Goal: Information Seeking & Learning: Learn about a topic

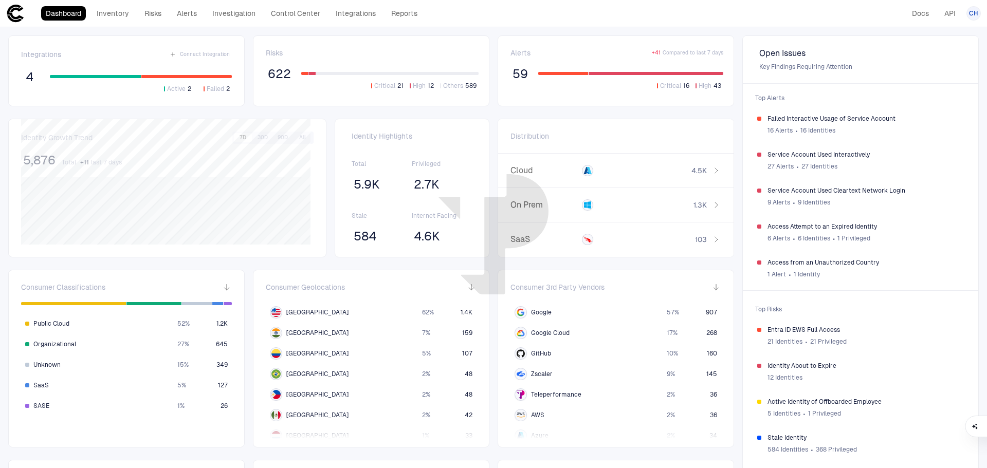
click at [594, 117] on div "Integrations Connect Integration 4 Active 2 Failed 2 Risks 622 Critical 21 High…" at bounding box center [493, 336] width 987 height 619
click at [515, 75] on span "59" at bounding box center [519, 73] width 15 height 15
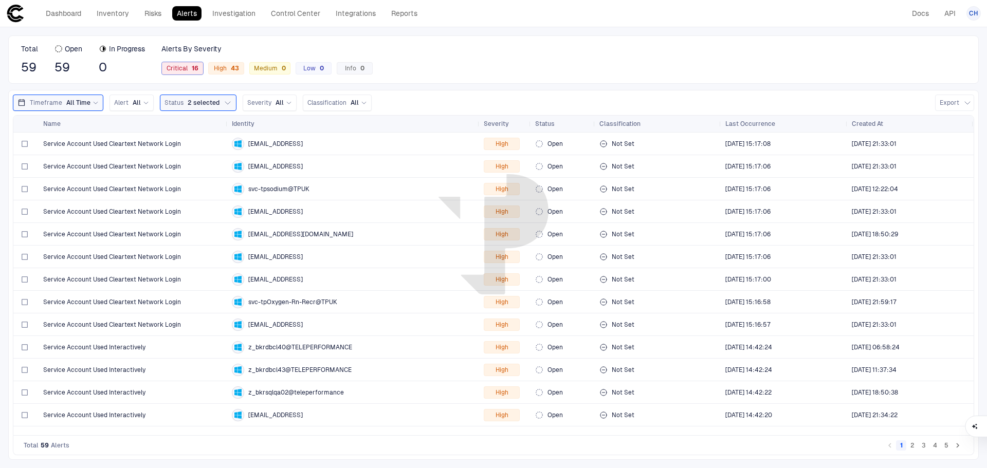
click at [182, 68] on span "Critical 16" at bounding box center [183, 68] width 32 height 8
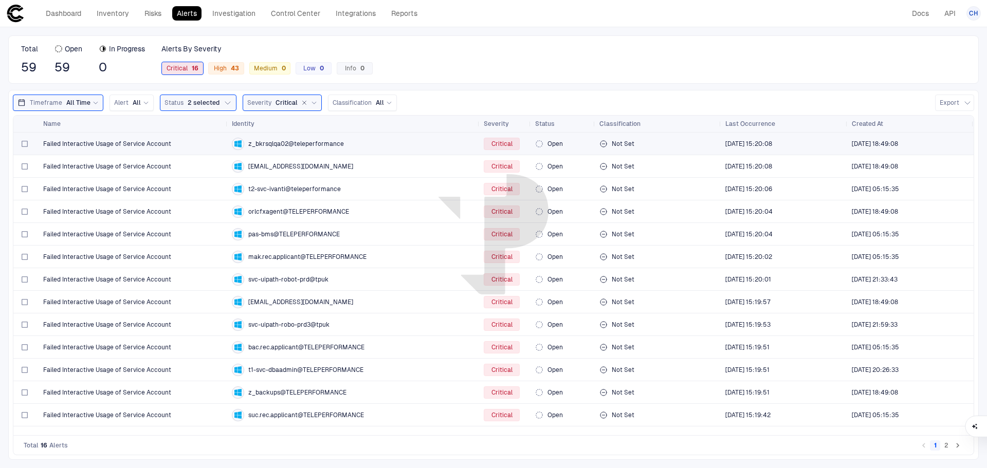
click at [150, 141] on span "Failed Interactive Usage of Service Account" at bounding box center [107, 144] width 128 height 8
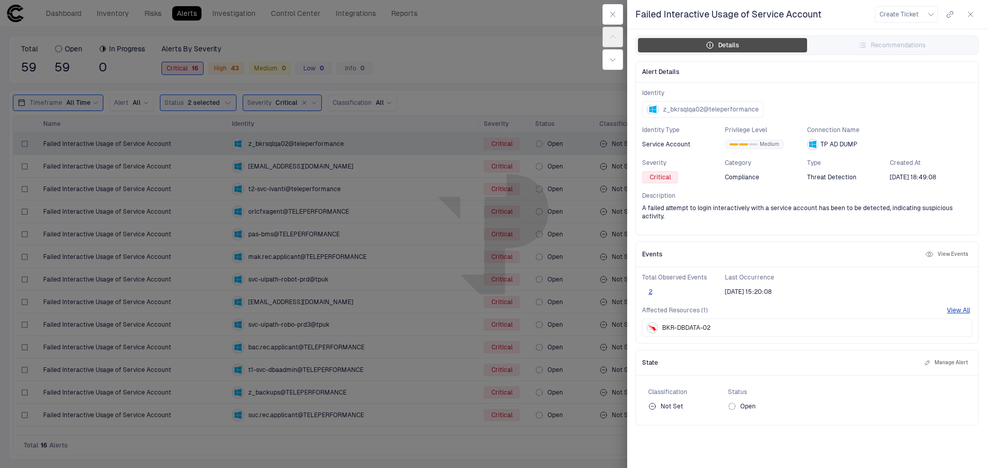
click at [736, 49] on div "Details" at bounding box center [722, 45] width 33 height 8
click at [958, 306] on button "View All" at bounding box center [958, 310] width 23 height 8
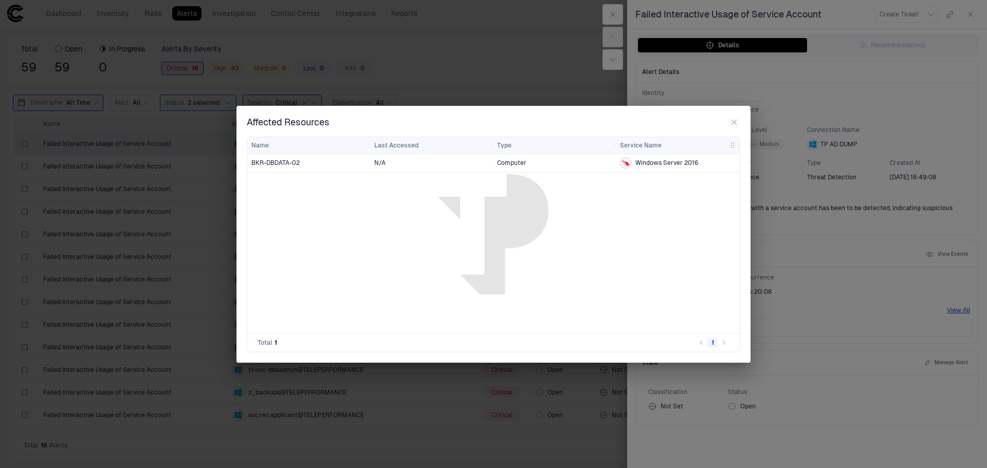
click at [654, 164] on span "Windows Server 2016" at bounding box center [666, 163] width 63 height 8
click at [301, 167] on div "BKR-DBDATA-02" at bounding box center [308, 163] width 115 height 8
click at [383, 168] on span "N/A" at bounding box center [431, 163] width 115 height 21
click at [506, 162] on span "Computer" at bounding box center [554, 163] width 115 height 21
click at [637, 161] on span "Windows Server 2016" at bounding box center [666, 163] width 63 height 8
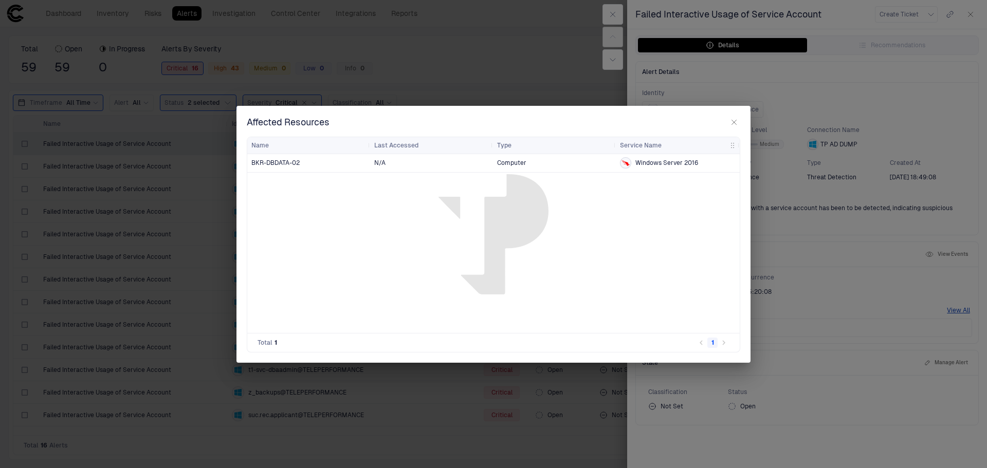
click at [733, 119] on icon "button" at bounding box center [734, 122] width 8 height 8
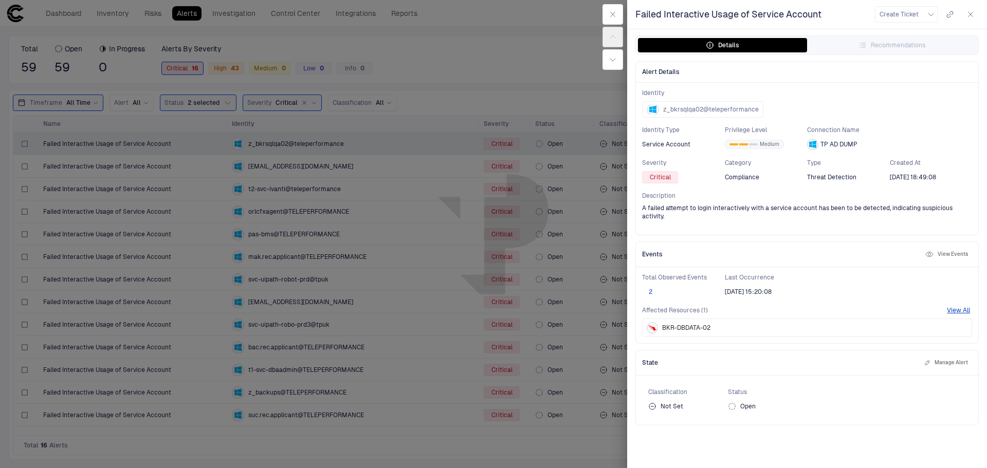
click at [650, 288] on button "2" at bounding box center [650, 292] width 16 height 8
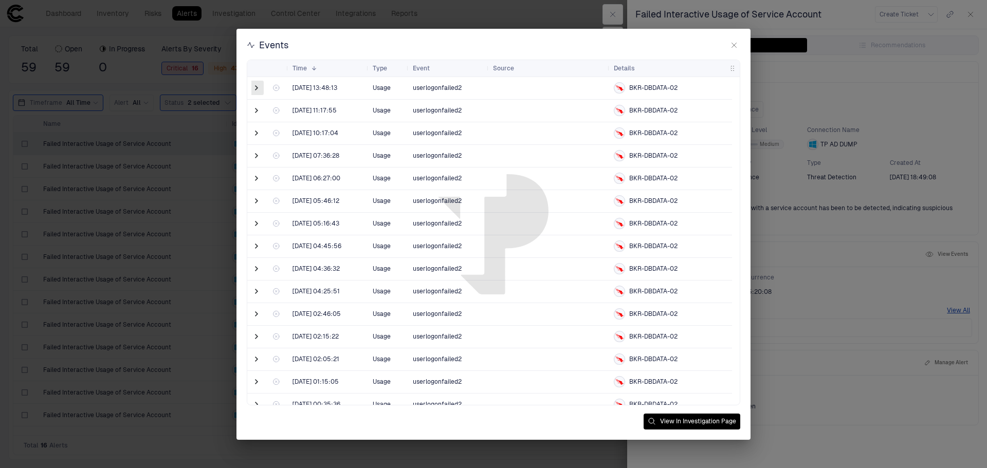
click at [257, 88] on span at bounding box center [256, 88] width 10 height 10
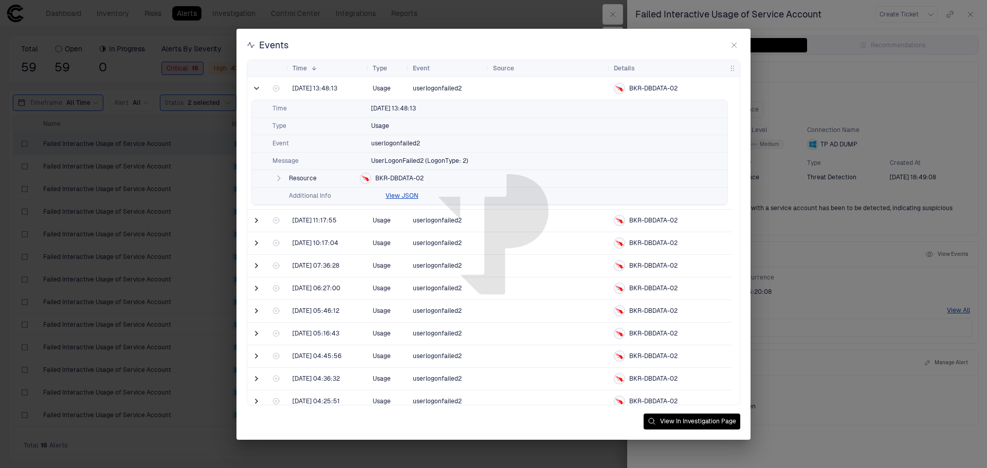
click at [278, 176] on icon "button" at bounding box center [279, 178] width 3 height 5
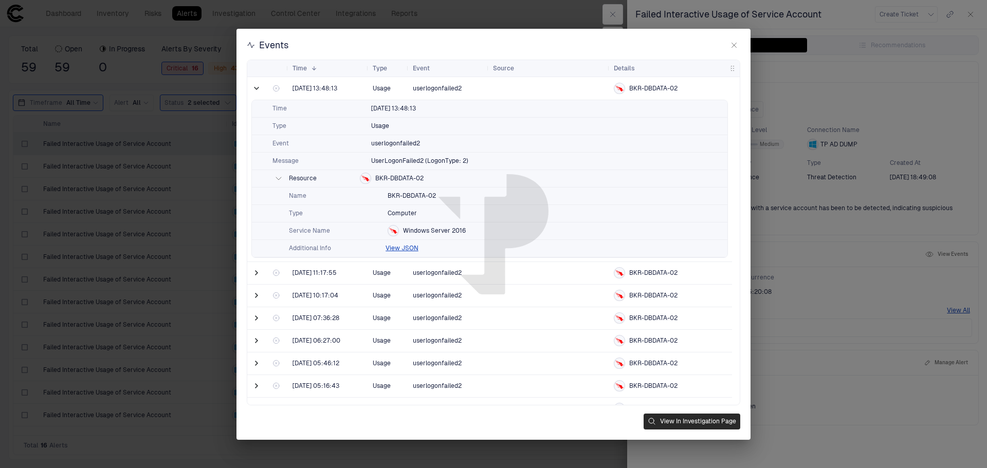
click at [704, 425] on button "View In Investigation Page" at bounding box center [692, 422] width 97 height 16
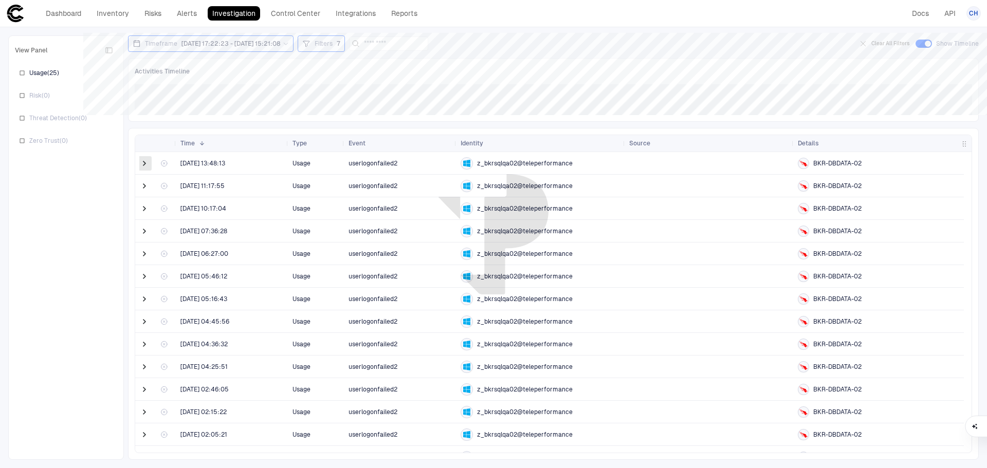
click at [143, 162] on span at bounding box center [144, 163] width 10 height 10
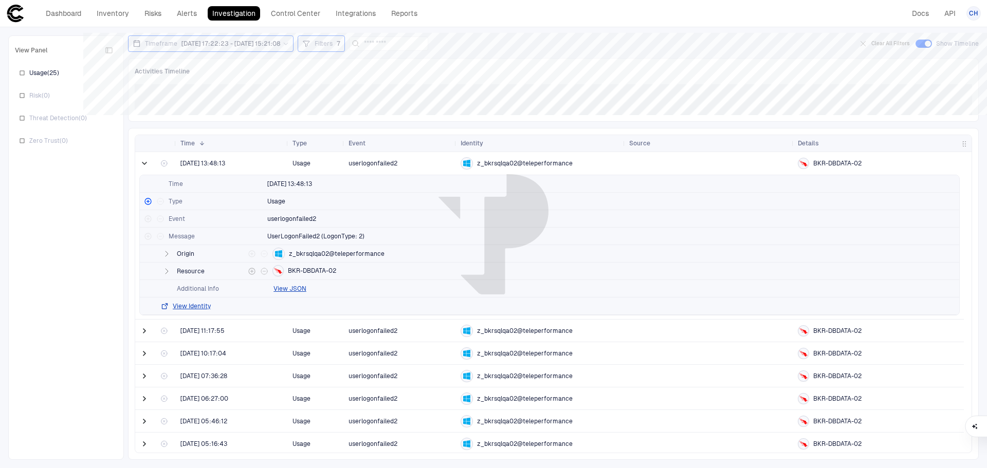
click at [167, 270] on icon "button" at bounding box center [167, 271] width 3 height 5
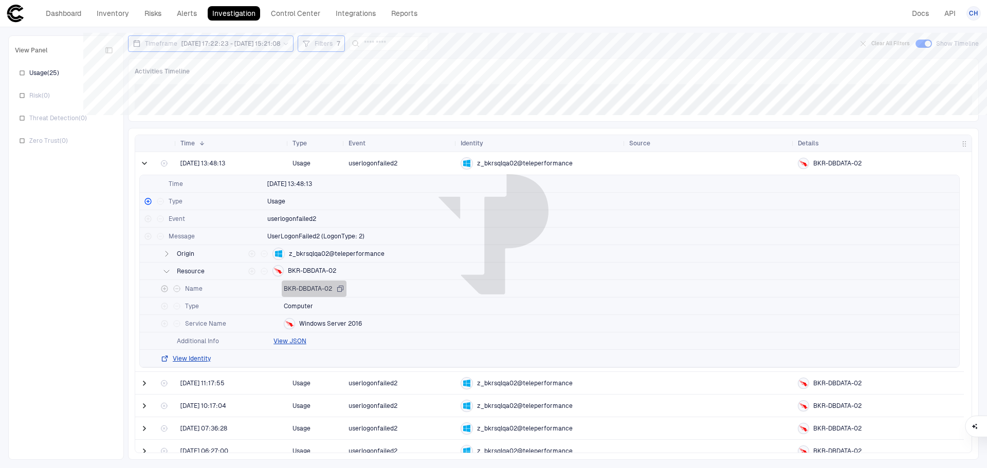
click at [339, 289] on icon "button" at bounding box center [341, 289] width 6 height 6
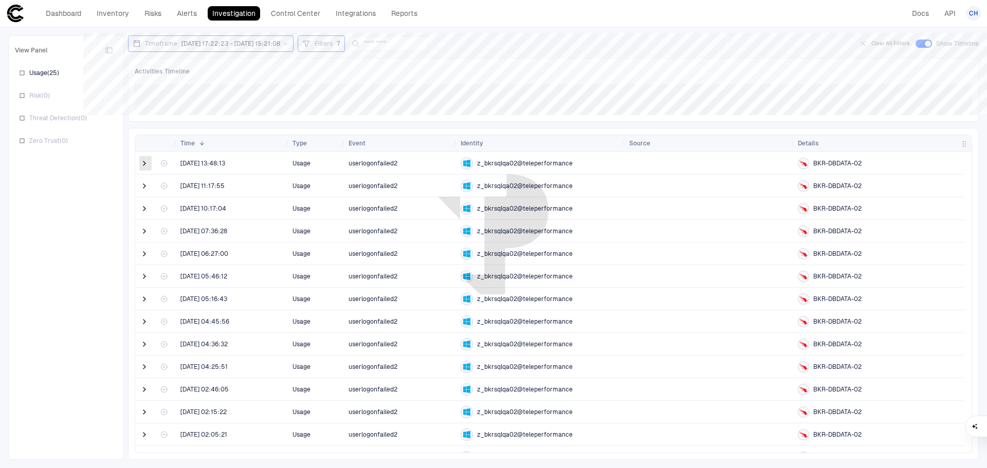
click at [142, 165] on span at bounding box center [144, 163] width 10 height 10
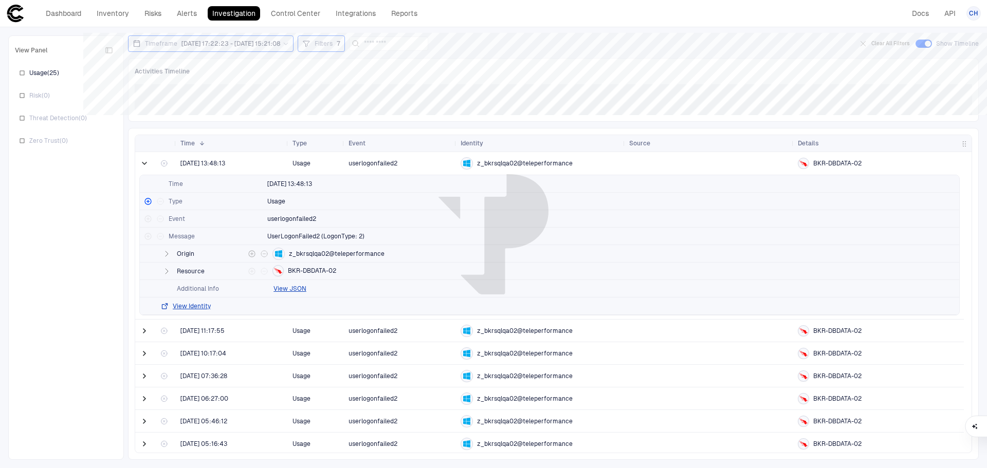
drag, startPoint x: 387, startPoint y: 251, endPoint x: 301, endPoint y: 261, distance: 85.8
click at [314, 261] on div "Origin z_bkrsqlqa02@teleperformance" at bounding box center [549, 253] width 819 height 17
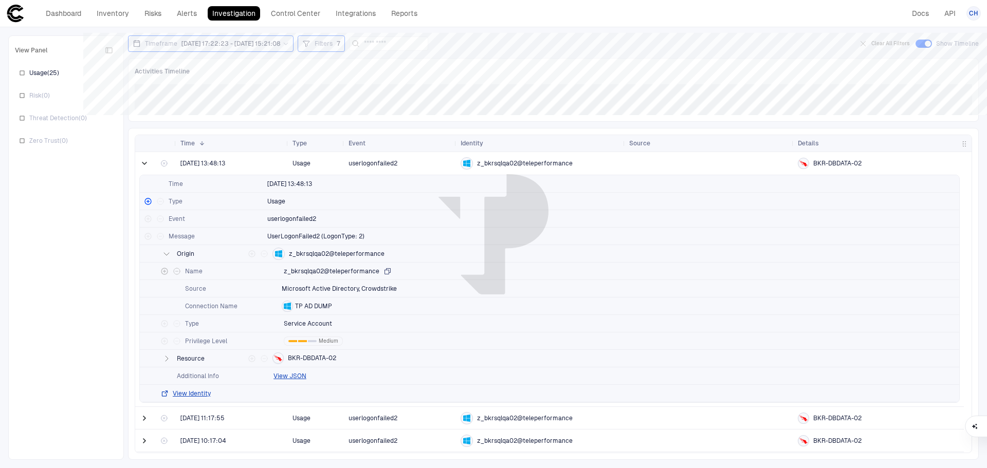
click at [386, 271] on icon "button" at bounding box center [387, 271] width 8 height 8
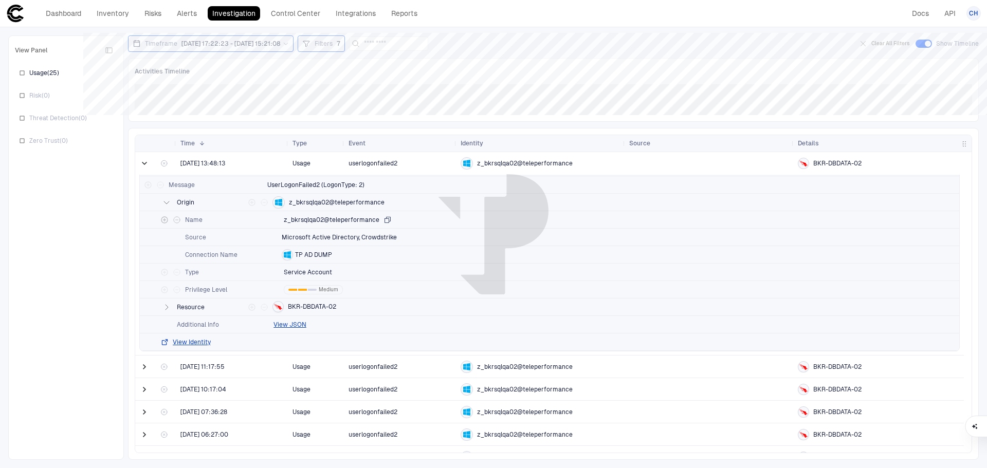
scroll to position [57, 0]
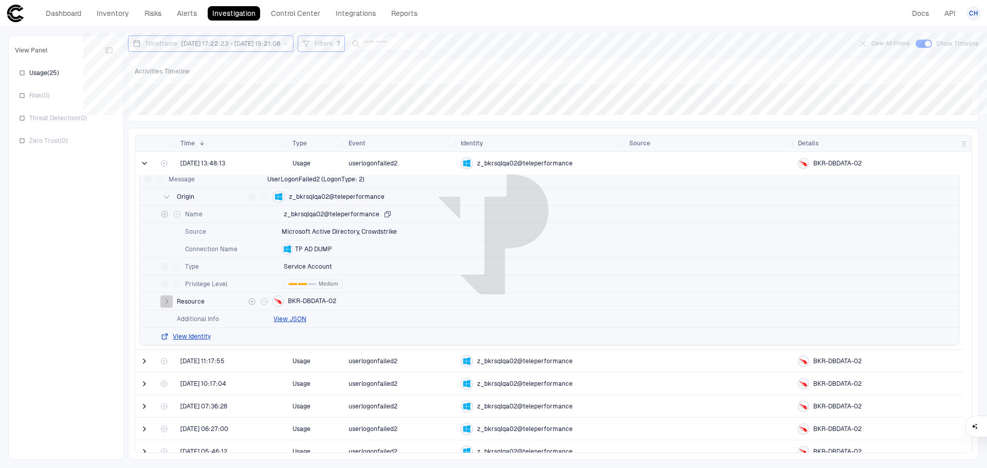
click at [166, 301] on icon "button" at bounding box center [167, 301] width 3 height 5
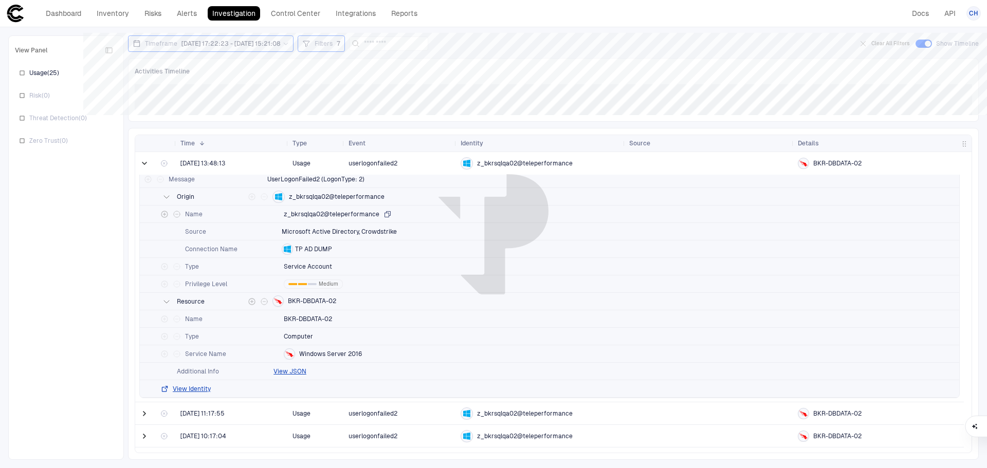
click at [166, 301] on icon "button" at bounding box center [166, 302] width 5 height 3
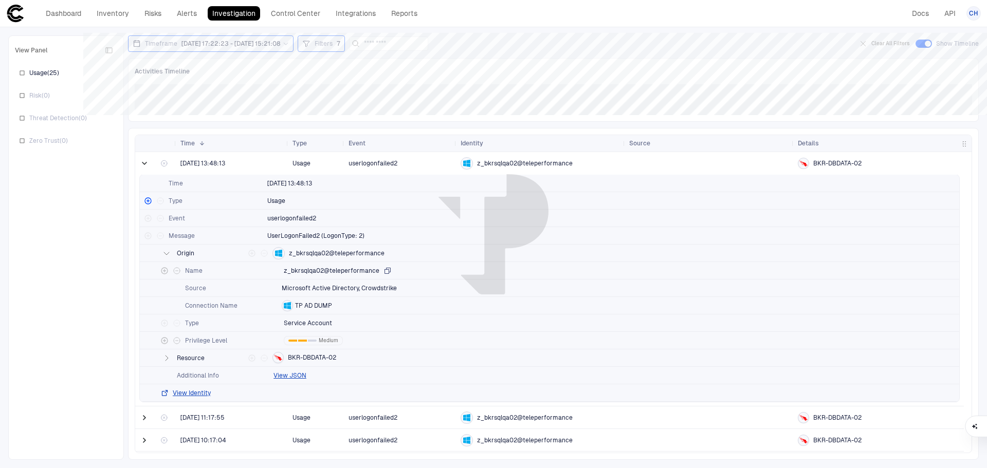
scroll to position [0, 0]
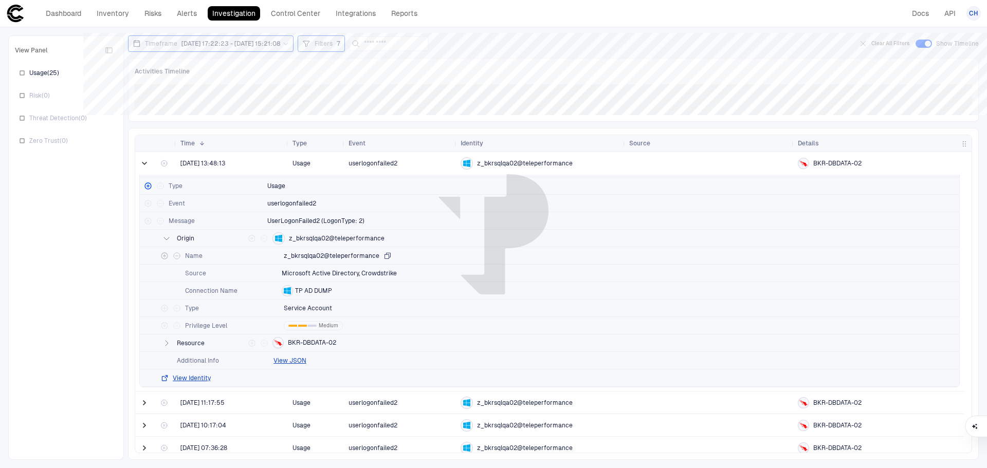
click at [385, 257] on icon "button" at bounding box center [388, 256] width 6 height 6
click at [143, 166] on span at bounding box center [144, 163] width 10 height 10
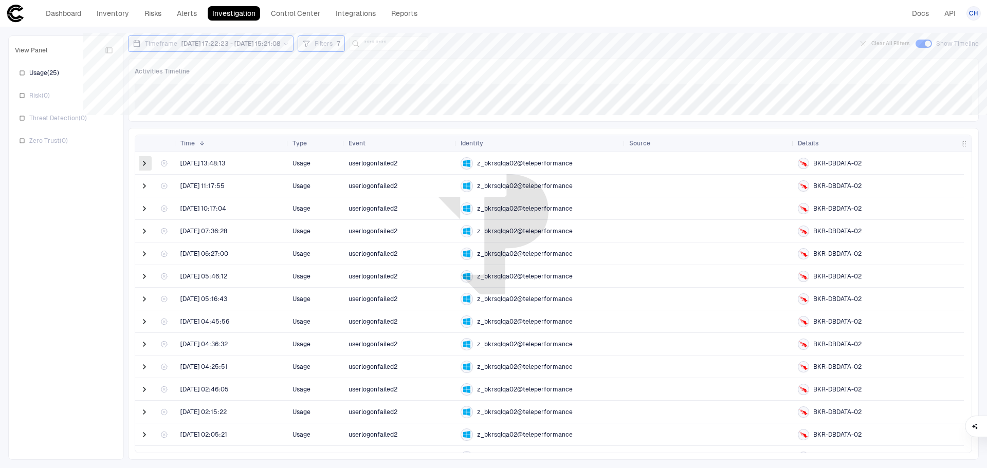
click at [143, 163] on span at bounding box center [144, 163] width 10 height 10
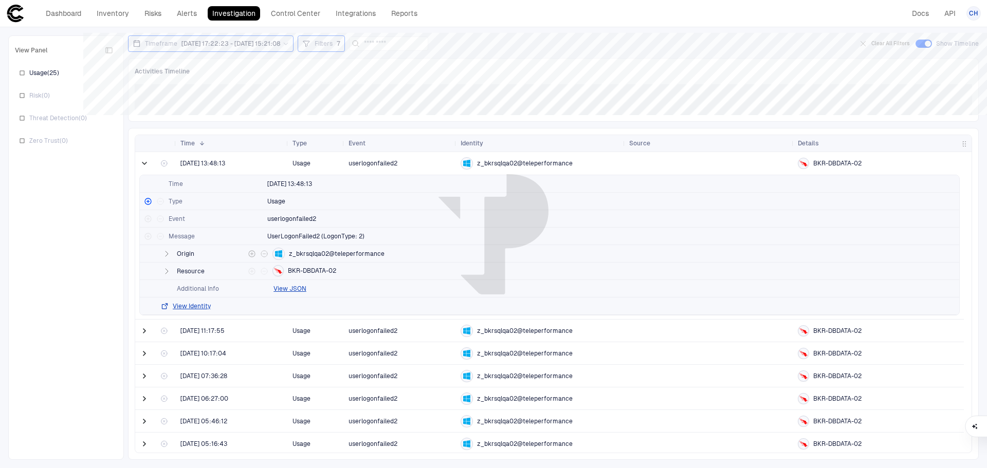
click at [162, 253] on button "button" at bounding box center [166, 254] width 12 height 12
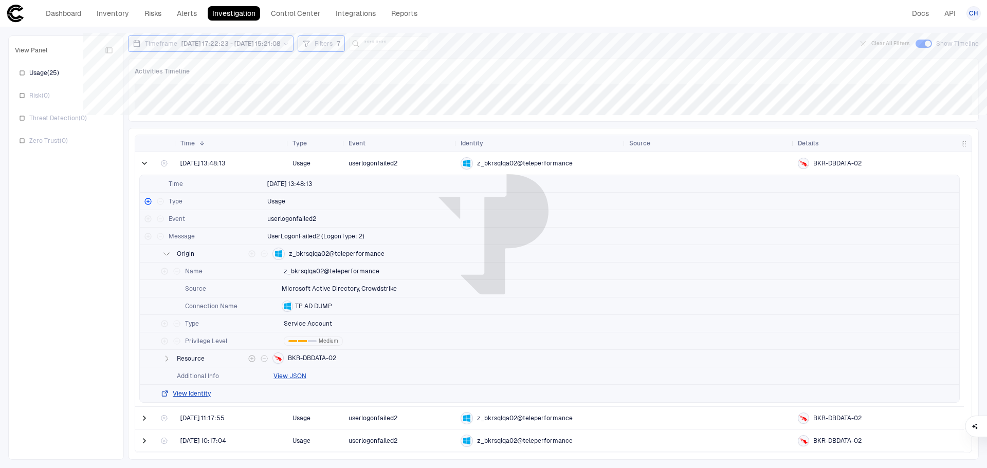
click at [167, 359] on icon "button" at bounding box center [167, 358] width 3 height 5
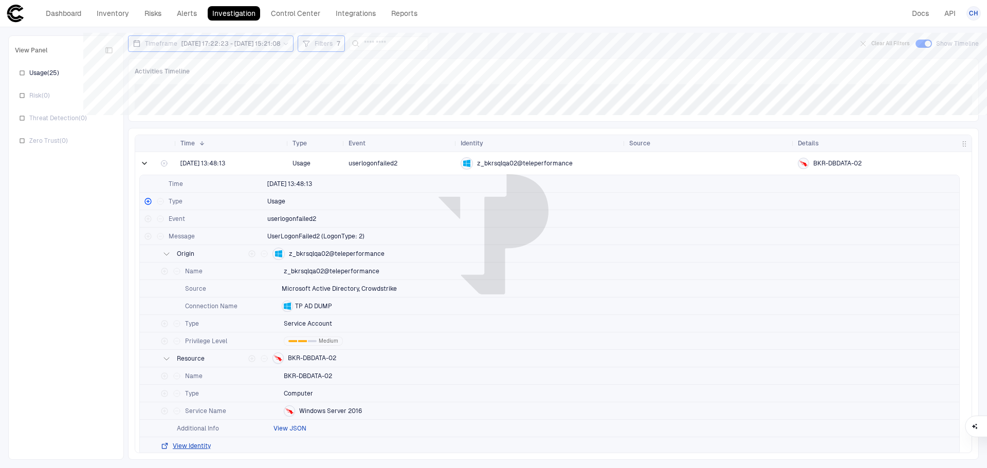
click at [286, 428] on button "View JSON" at bounding box center [289, 429] width 33 height 8
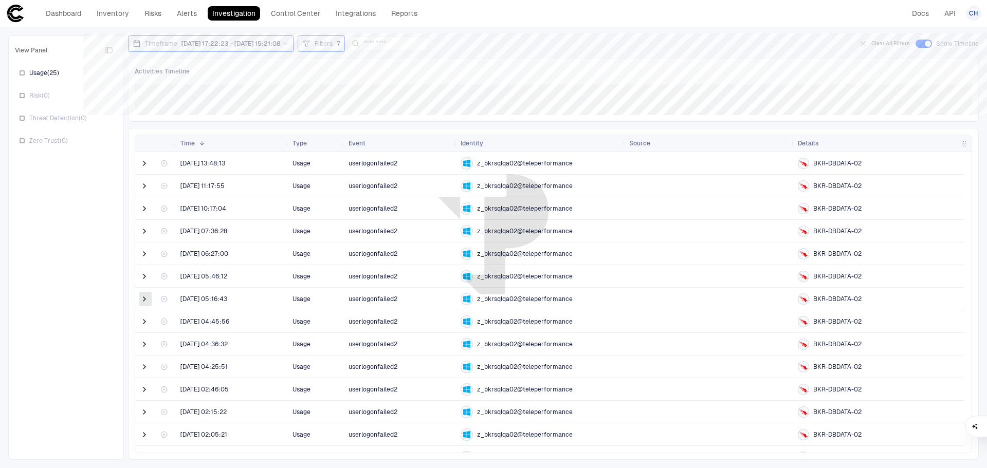
click at [145, 300] on span at bounding box center [144, 299] width 10 height 10
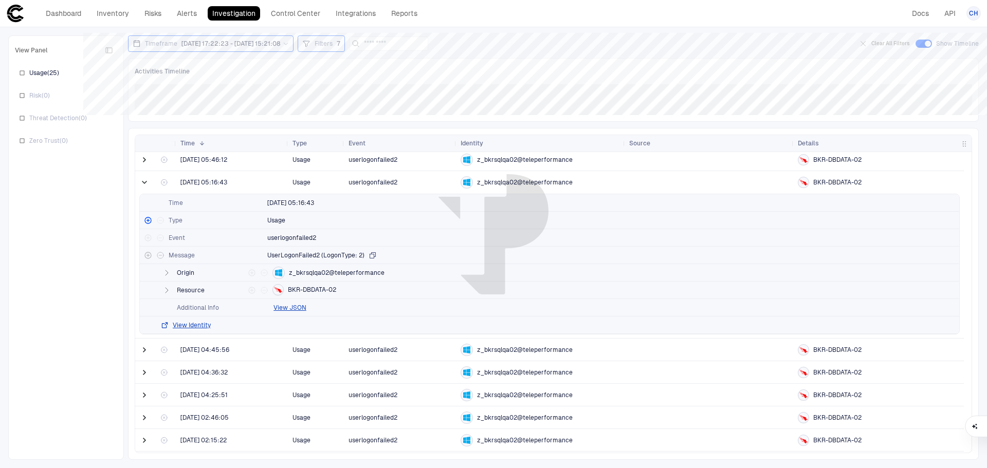
scroll to position [118, 0]
click at [195, 323] on button "View Identity" at bounding box center [185, 324] width 50 height 8
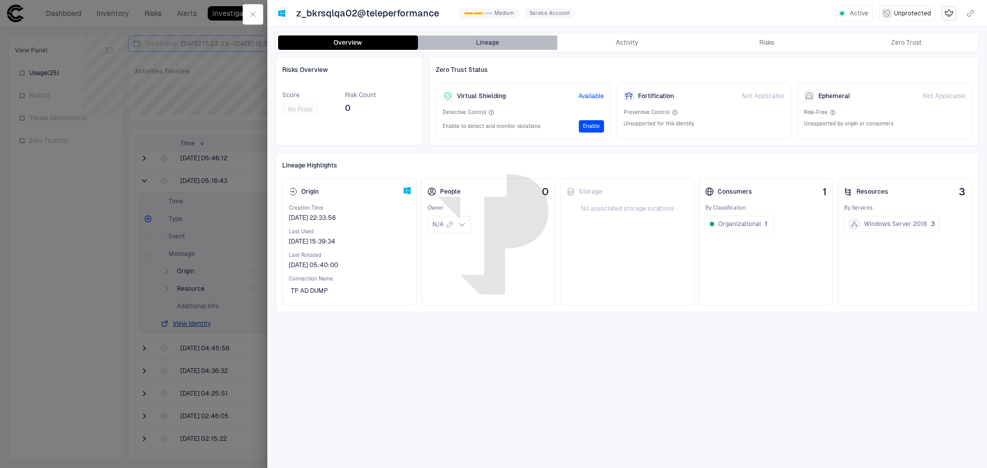
click at [482, 46] on button "Lineage" at bounding box center [488, 42] width 140 height 14
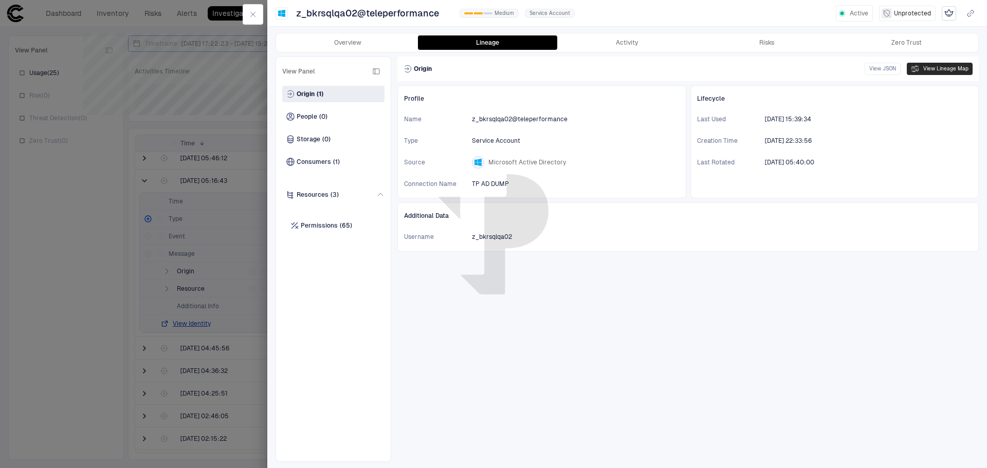
click at [928, 65] on button "View Lineage Map" at bounding box center [940, 69] width 66 height 12
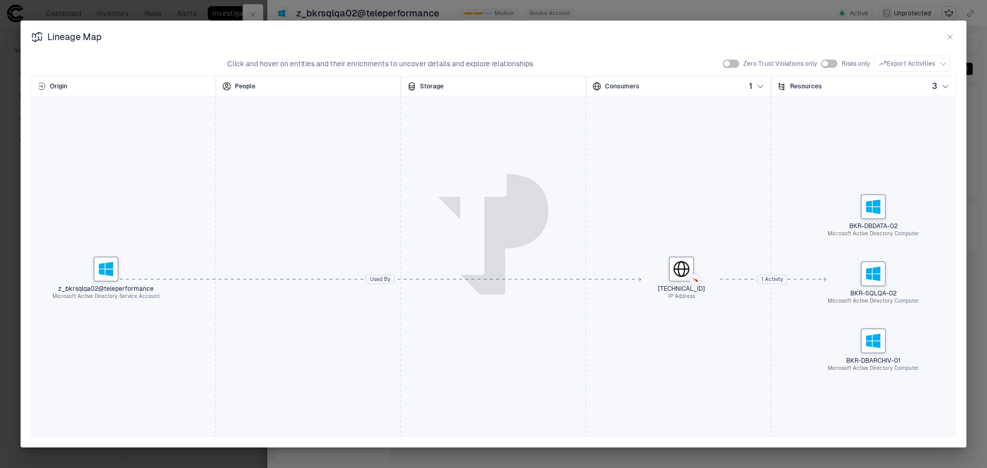
click at [951, 39] on icon "button" at bounding box center [950, 37] width 5 height 5
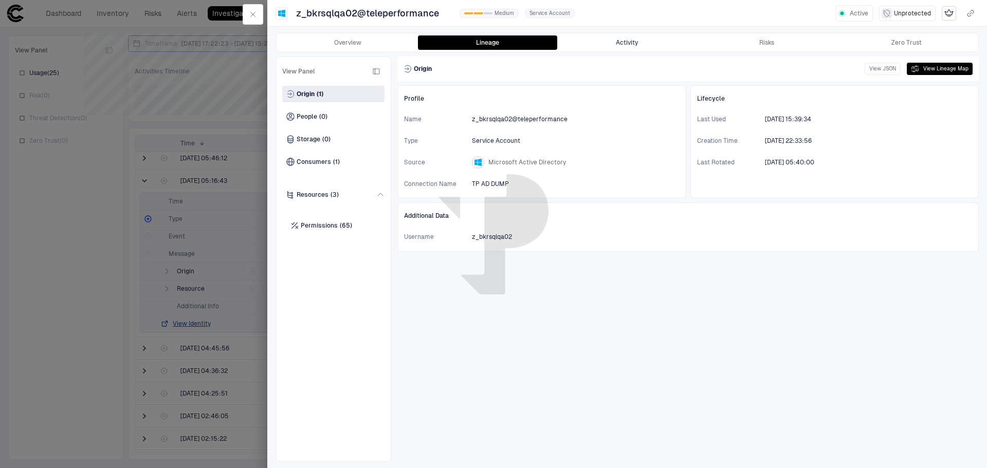
click at [636, 41] on button "Activity" at bounding box center [627, 42] width 140 height 14
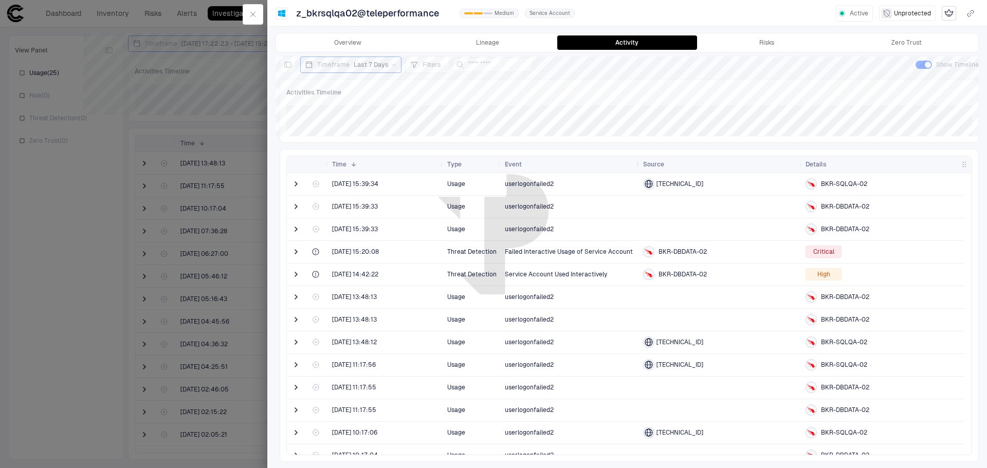
drag, startPoint x: 615, startPoint y: 164, endPoint x: 638, endPoint y: 161, distance: 23.3
click at [638, 161] on div at bounding box center [638, 164] width 4 height 16
click at [304, 190] on div at bounding box center [297, 184] width 21 height 22
click at [298, 186] on span at bounding box center [296, 184] width 10 height 10
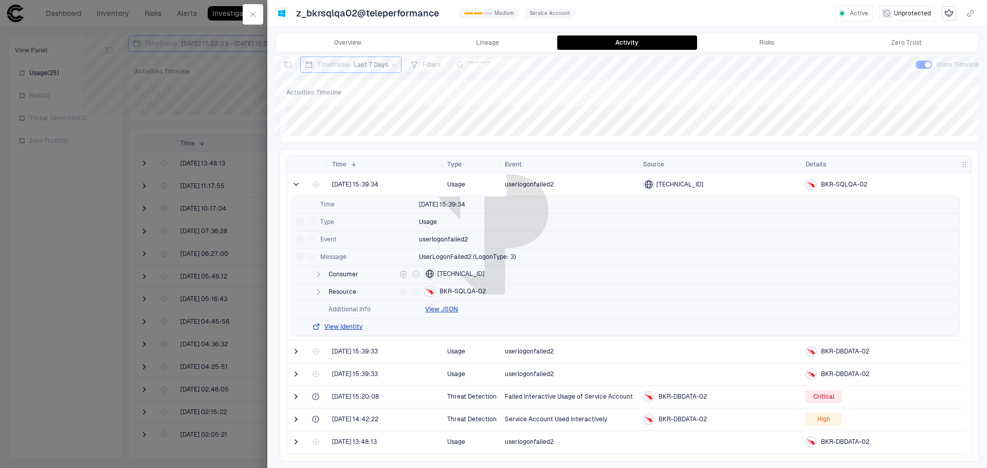
click at [317, 275] on icon "button" at bounding box center [318, 274] width 3 height 5
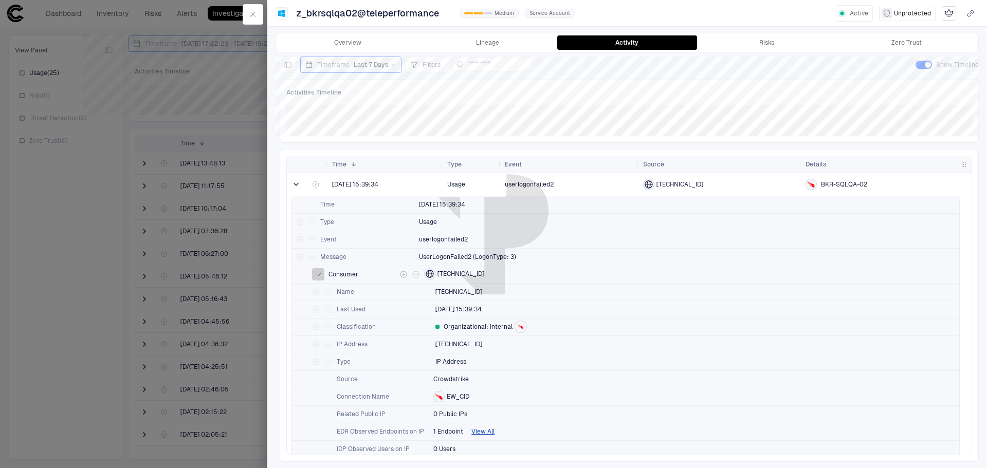
click at [317, 273] on icon "button" at bounding box center [318, 274] width 8 height 8
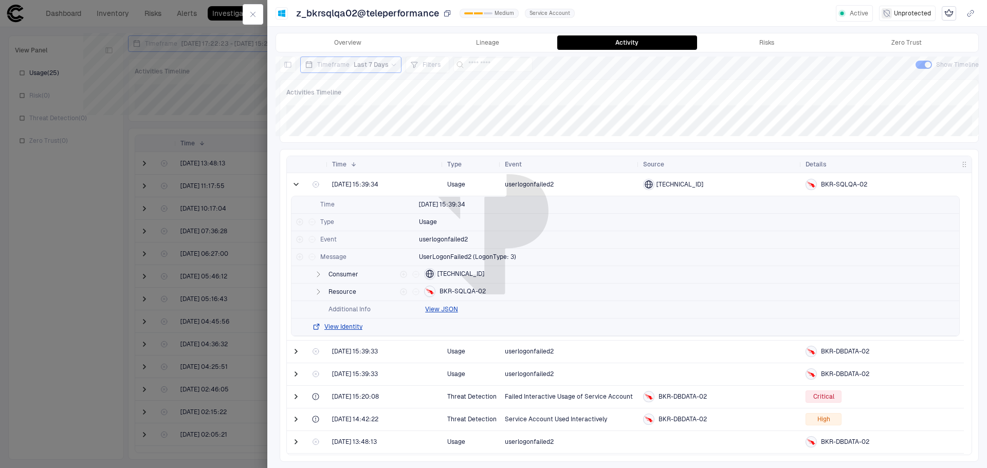
click at [448, 14] on icon "button" at bounding box center [447, 13] width 8 height 8
click at [760, 42] on div "Risks" at bounding box center [766, 43] width 15 height 8
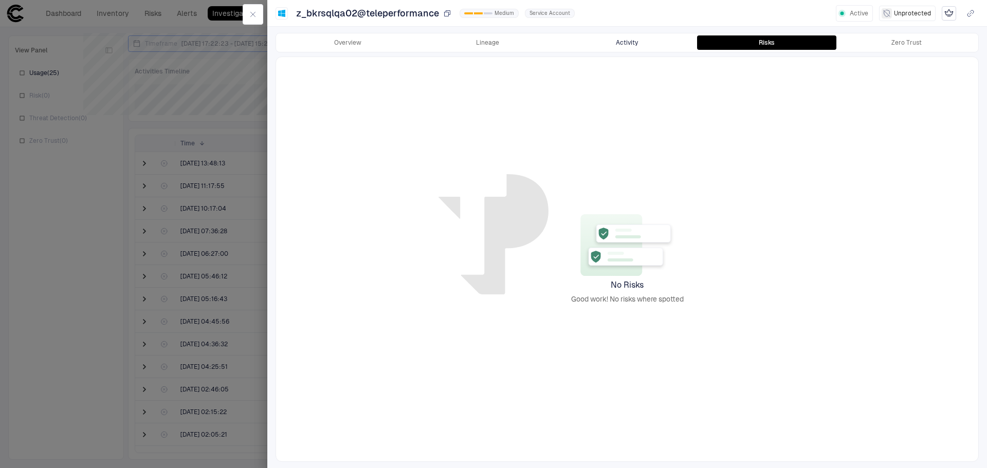
click at [639, 46] on button "Activity" at bounding box center [627, 42] width 140 height 14
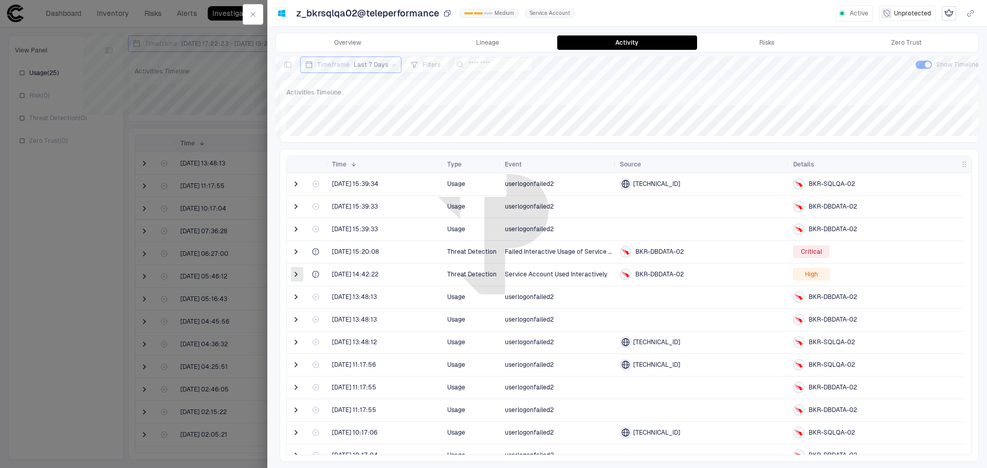
click at [296, 273] on span at bounding box center [296, 274] width 10 height 10
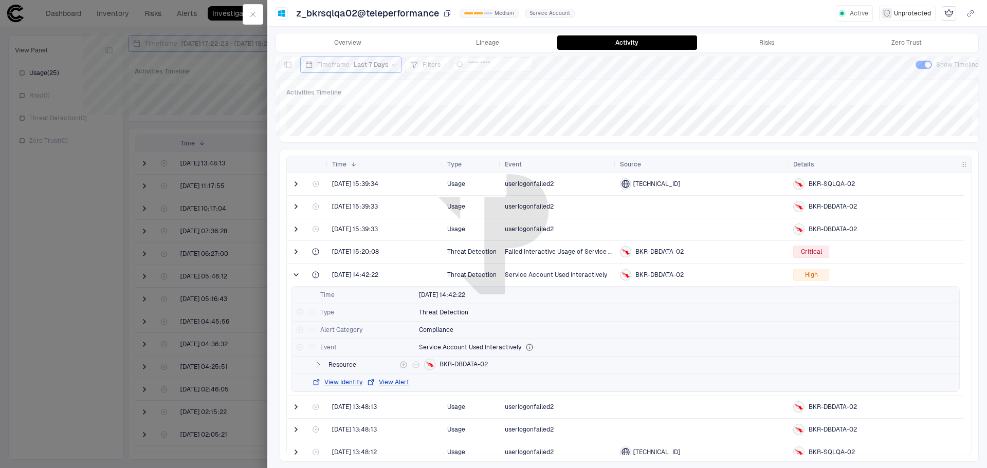
click at [317, 364] on icon "button" at bounding box center [318, 365] width 8 height 8
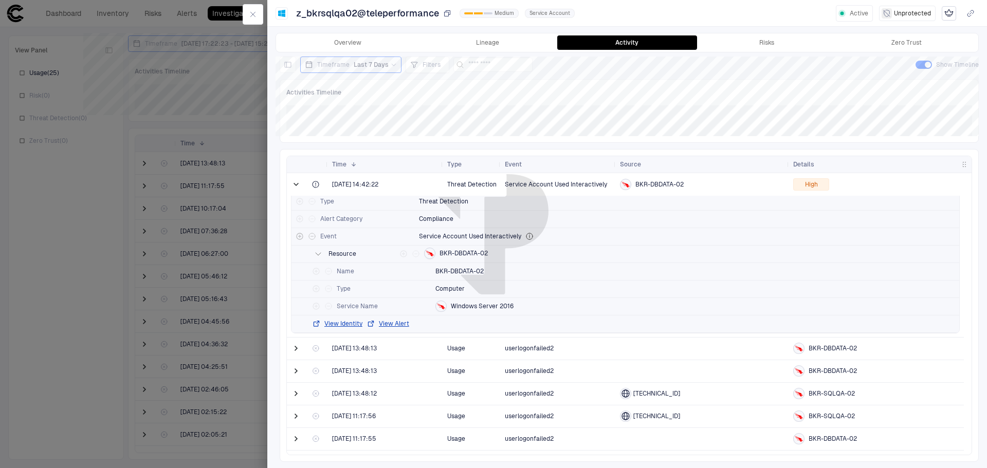
scroll to position [111, 0]
click at [344, 325] on button "View Identity" at bounding box center [337, 324] width 50 height 8
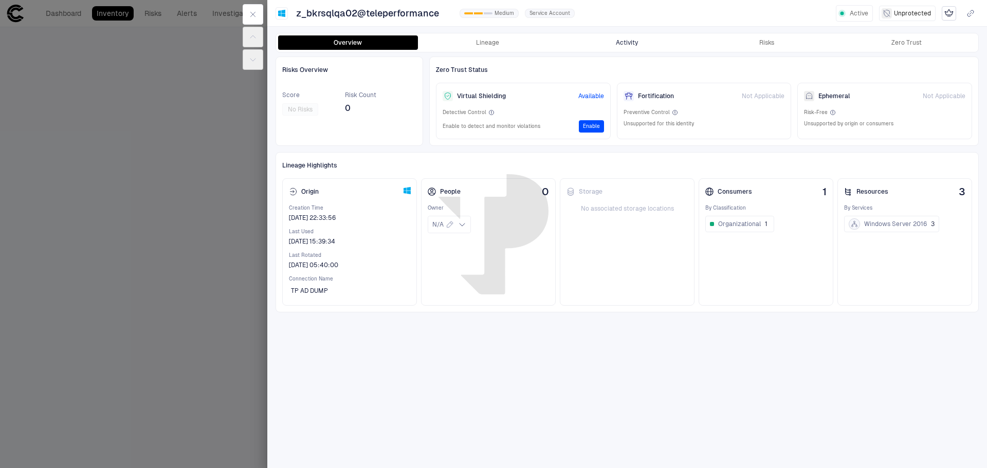
click at [635, 40] on button "Activity" at bounding box center [627, 42] width 140 height 14
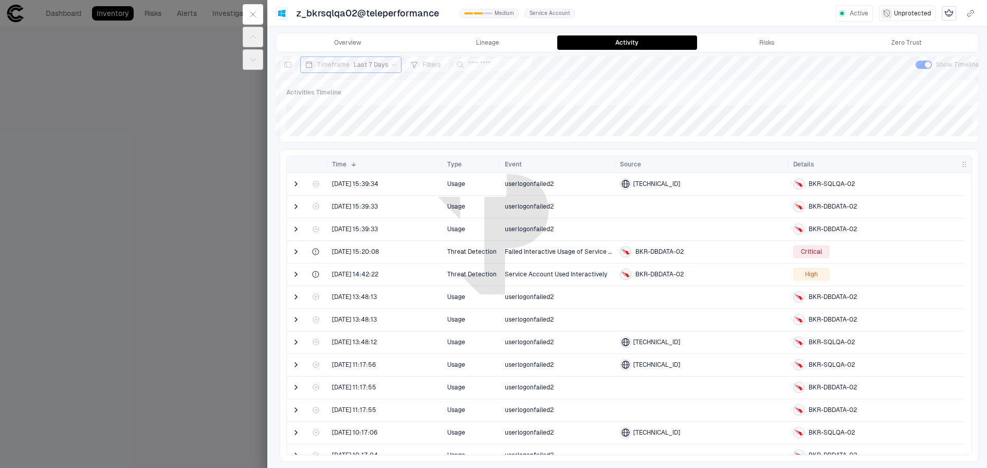
click at [487, 251] on span "Threat Detection" at bounding box center [471, 252] width 49 height 21
click at [296, 269] on span at bounding box center [296, 274] width 10 height 21
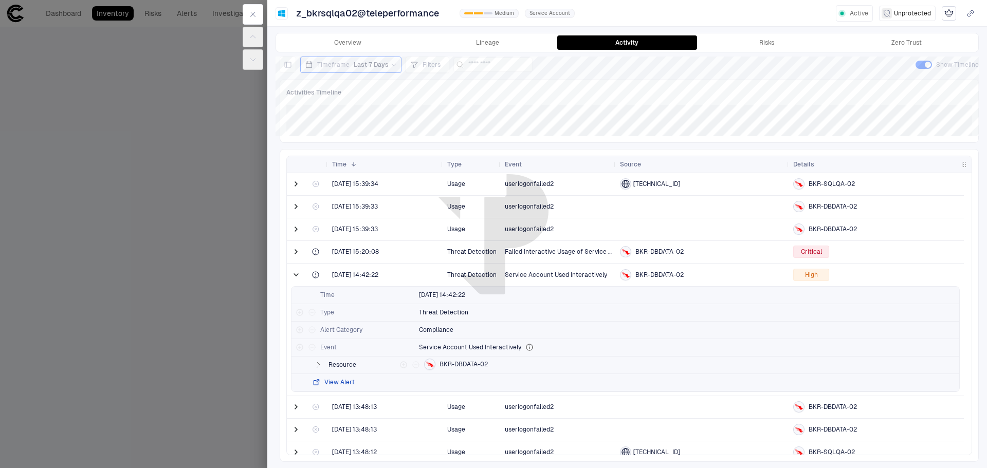
click at [330, 382] on button "View Alert" at bounding box center [333, 382] width 43 height 8
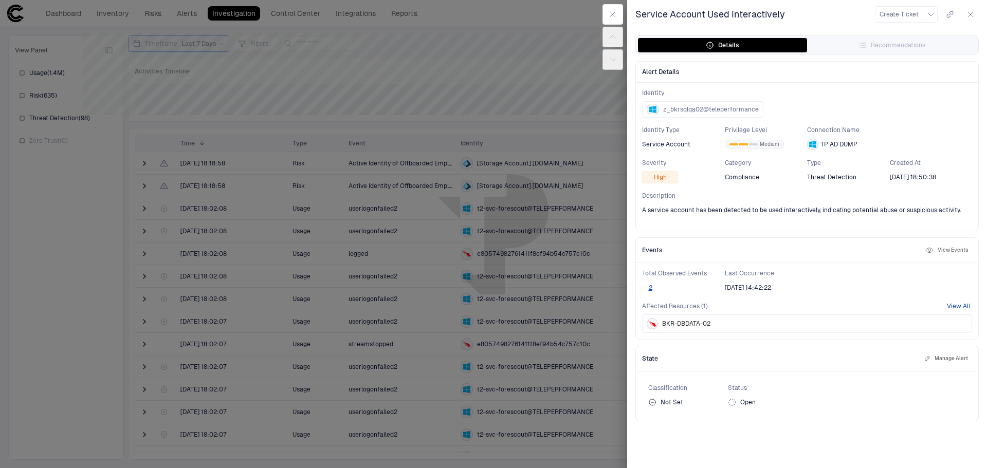
click at [949, 249] on button "View Events" at bounding box center [946, 250] width 47 height 12
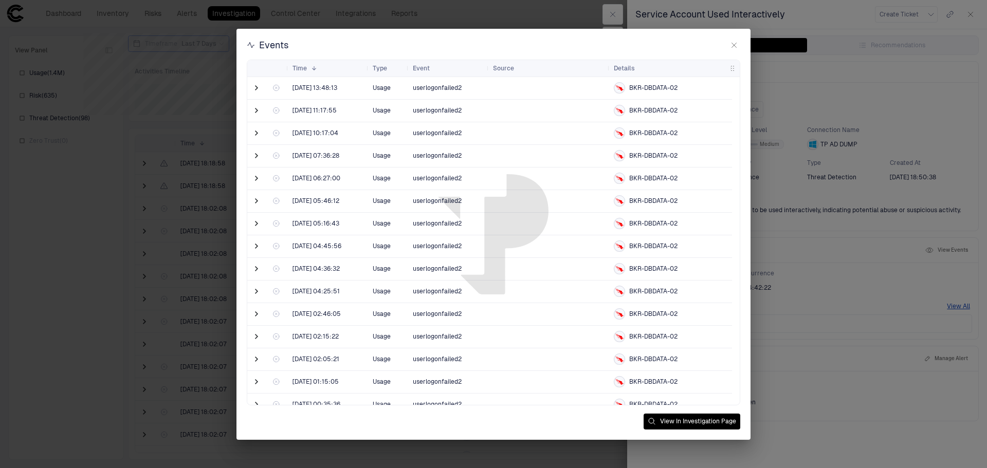
click at [732, 48] on icon "button" at bounding box center [734, 45] width 8 height 8
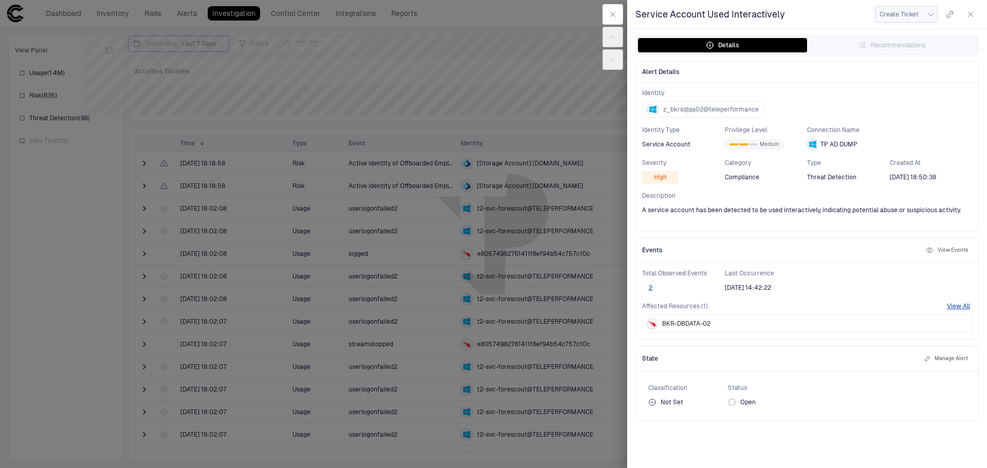
click at [929, 11] on icon "button" at bounding box center [931, 14] width 8 height 8
click at [840, 16] on div at bounding box center [493, 234] width 987 height 468
click at [612, 13] on icon "button" at bounding box center [613, 14] width 8 height 8
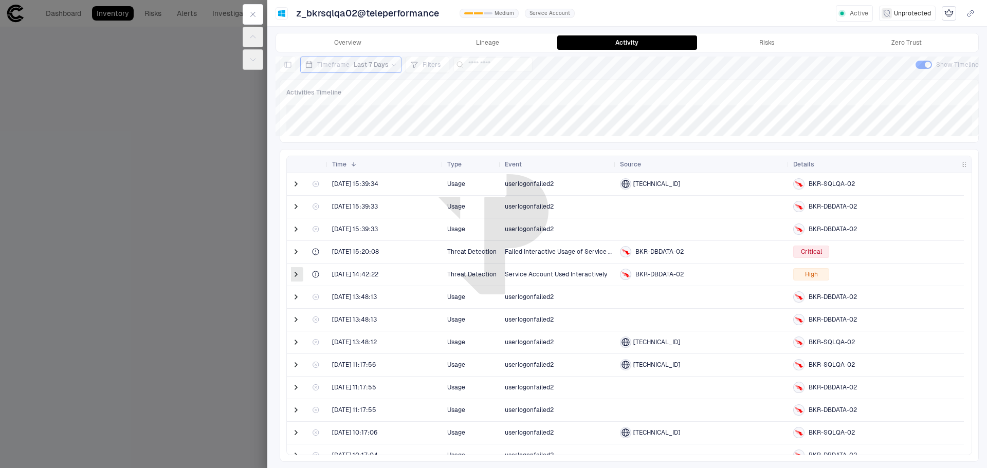
click at [295, 272] on span at bounding box center [296, 274] width 10 height 10
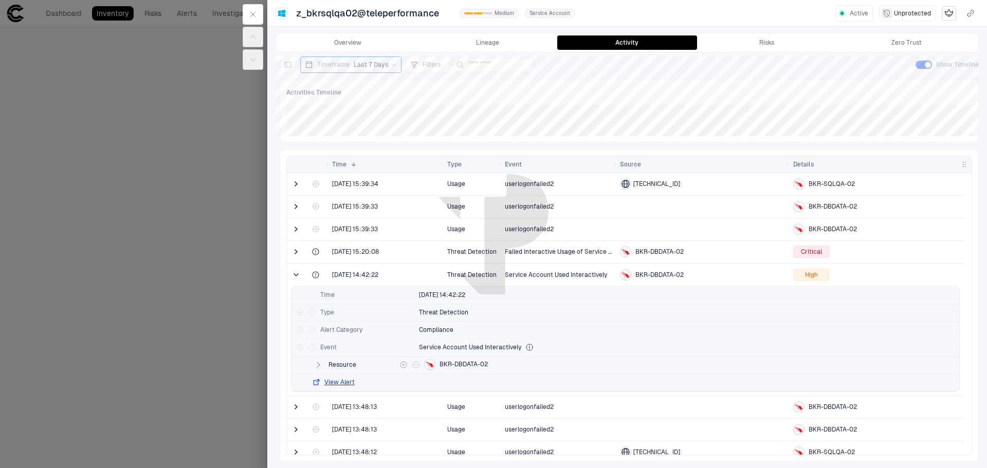
click at [320, 367] on icon "button" at bounding box center [318, 365] width 8 height 8
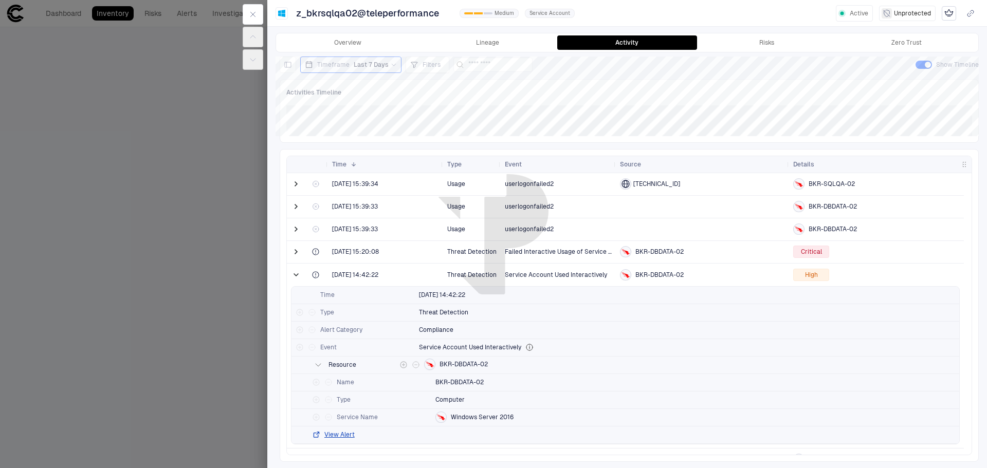
click at [320, 367] on icon "button" at bounding box center [318, 365] width 8 height 8
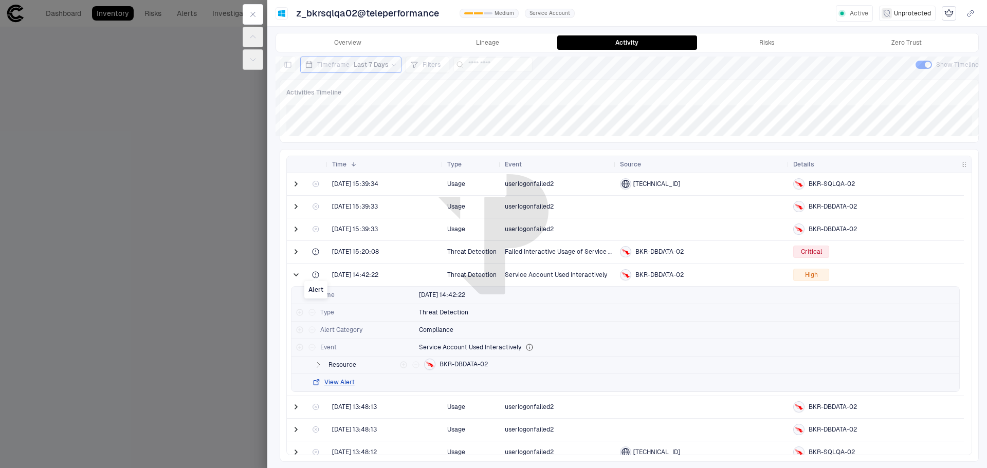
click at [318, 275] on icon at bounding box center [315, 275] width 8 height 8
click at [344, 381] on button "View Alert" at bounding box center [333, 382] width 43 height 8
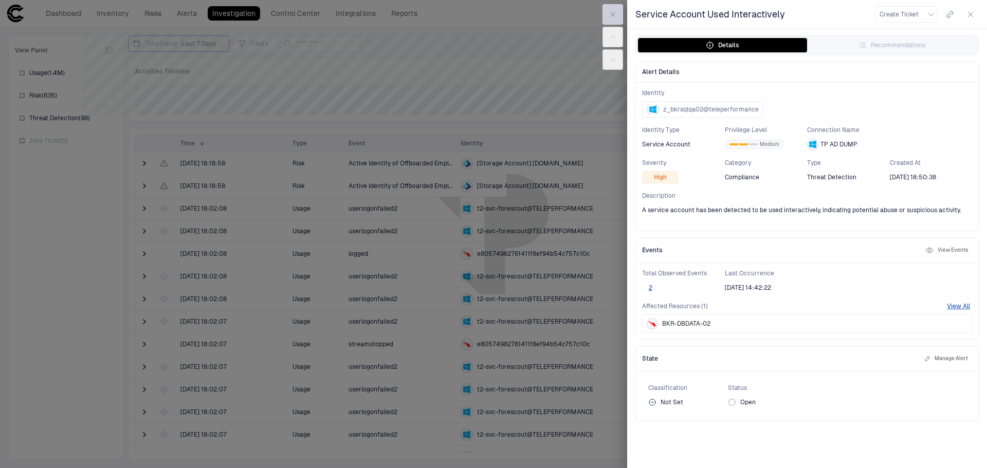
click at [613, 13] on icon "button" at bounding box center [613, 14] width 8 height 8
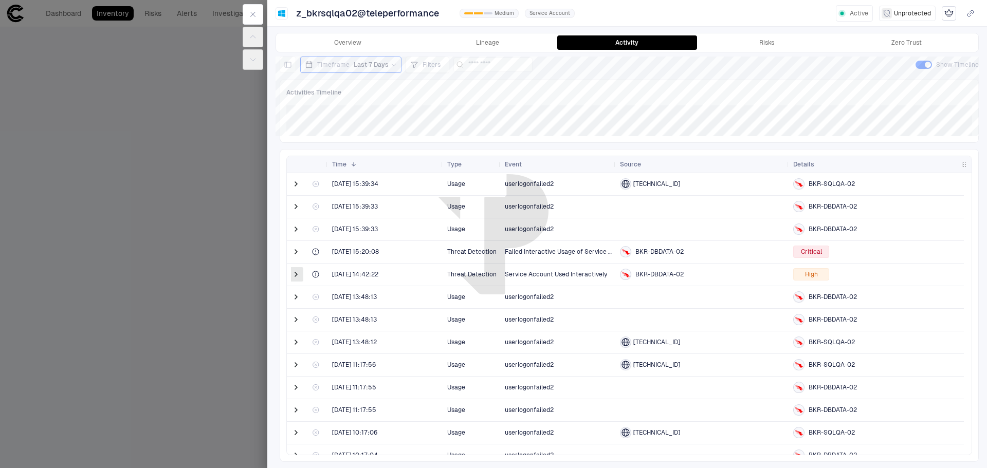
click at [293, 275] on span at bounding box center [296, 274] width 10 height 10
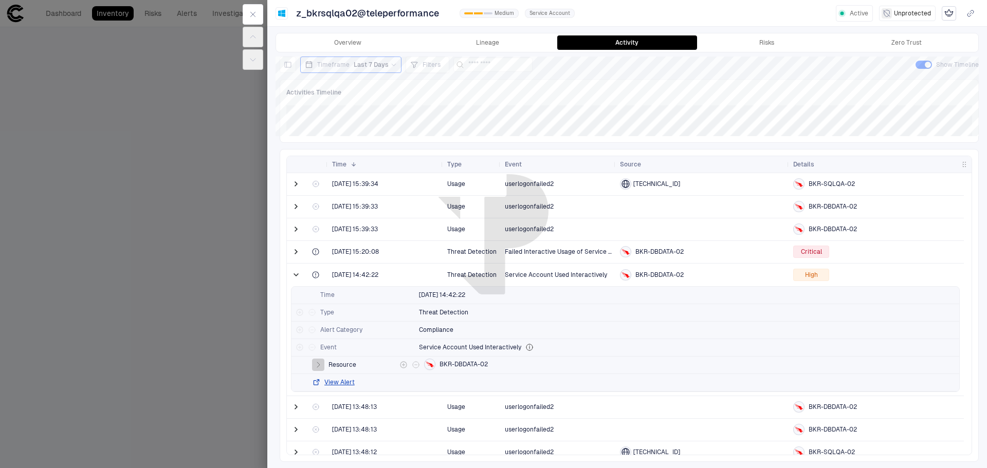
click at [318, 364] on icon "button" at bounding box center [318, 364] width 3 height 5
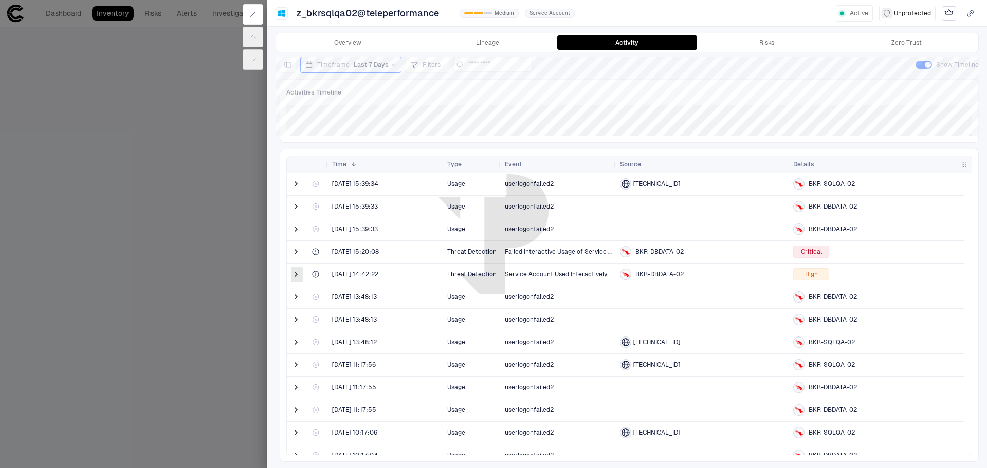
click at [296, 274] on span at bounding box center [296, 274] width 10 height 10
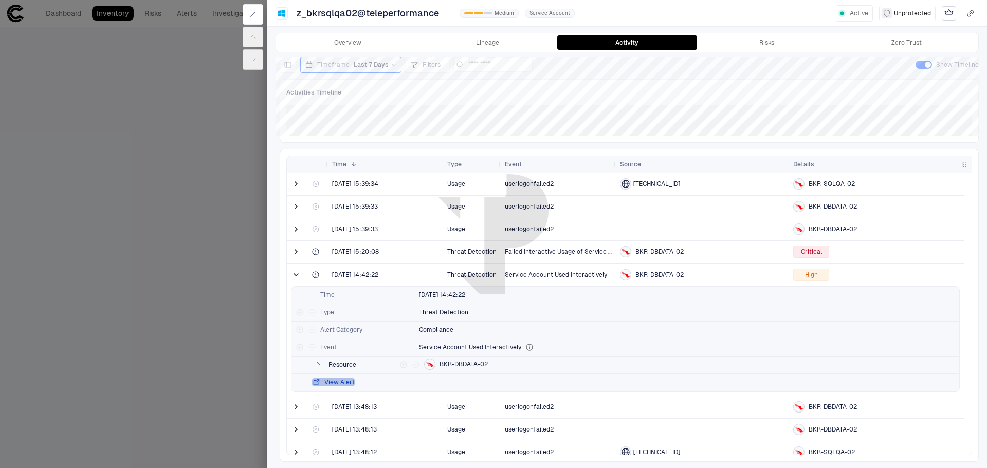
click at [333, 381] on button "View Alert" at bounding box center [333, 382] width 43 height 8
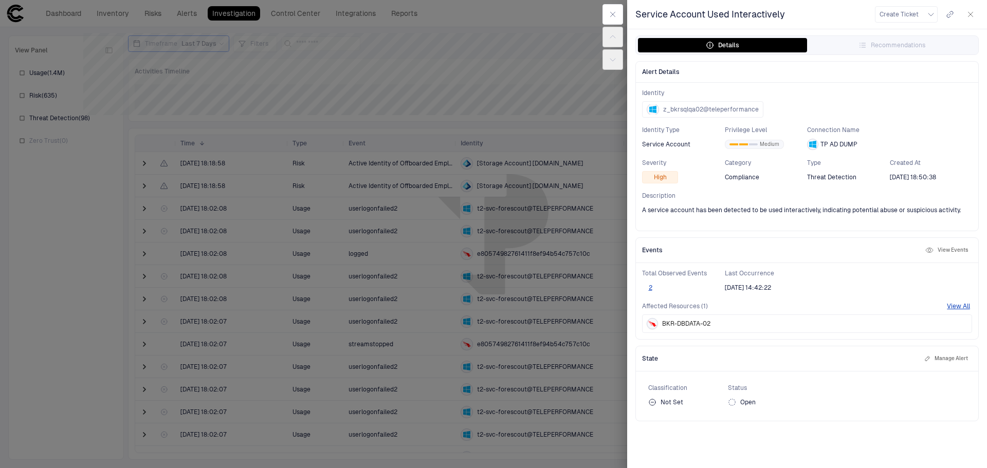
click at [948, 250] on button "View Events" at bounding box center [946, 250] width 47 height 12
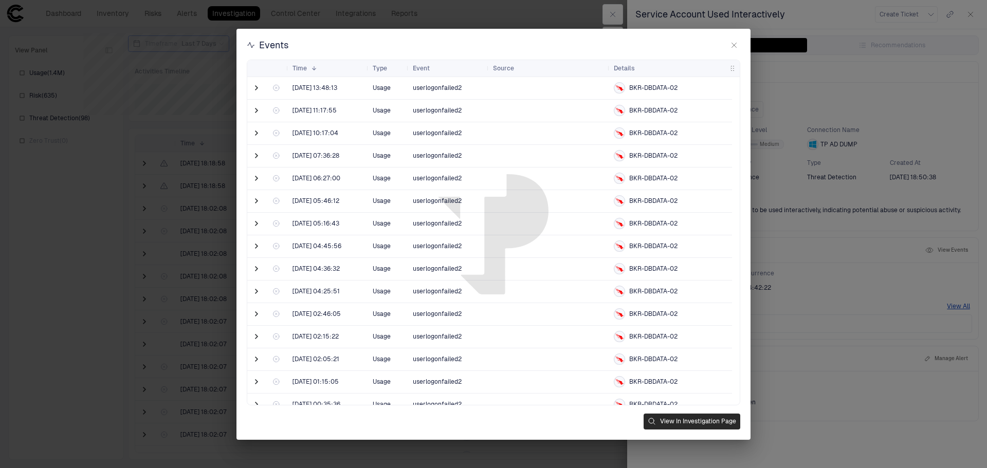
click at [699, 421] on button "View In Investigation Page" at bounding box center [692, 422] width 97 height 16
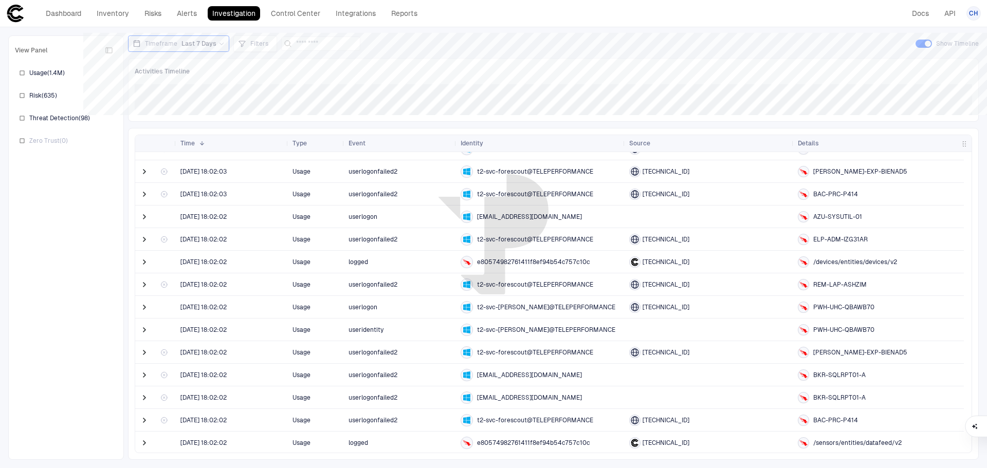
scroll to position [1054, 0]
click at [253, 266] on span "[DATE] 18:02:02" at bounding box center [232, 262] width 104 height 21
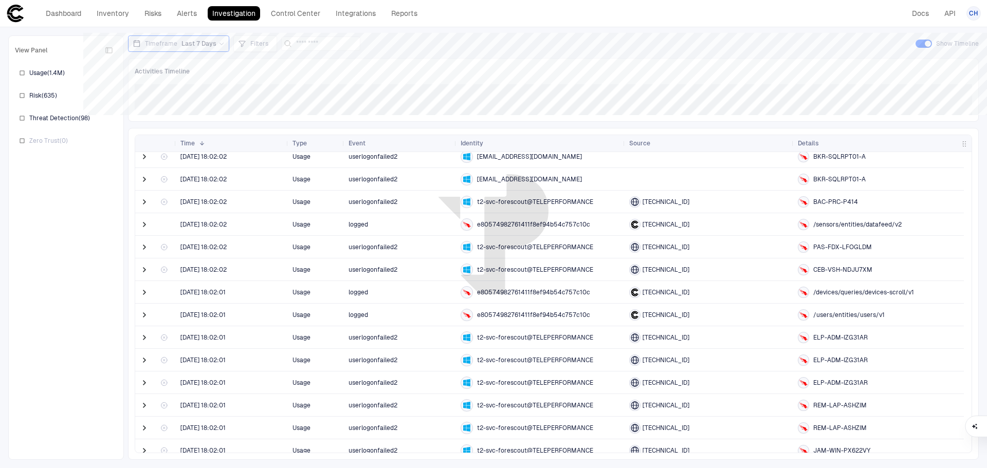
click at [208, 45] on span "Last 7 Days" at bounding box center [198, 44] width 35 height 8
click at [158, 85] on span "Last 24 Hours" at bounding box center [162, 86] width 41 height 8
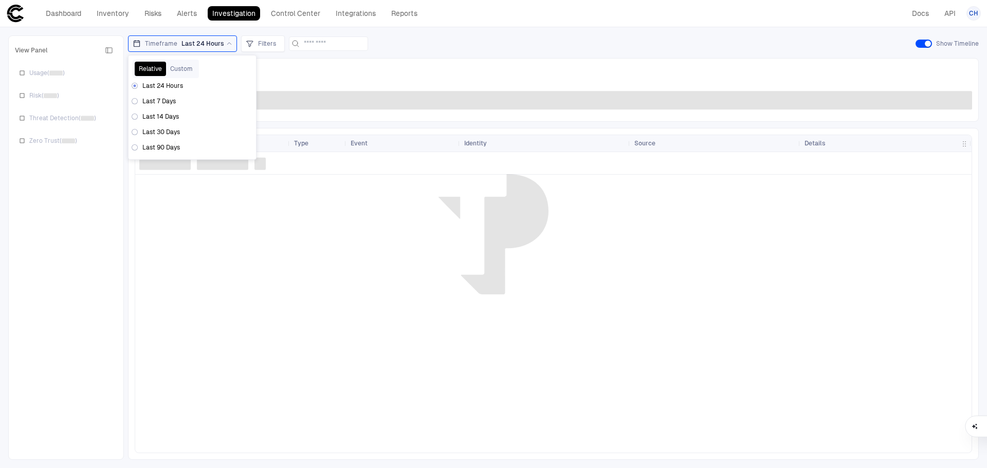
click at [507, 40] on div "Timeframe Last 24 Hours Relative Custom Last 24 Hours Last 7 Days Last 14 Days …" at bounding box center [553, 43] width 851 height 16
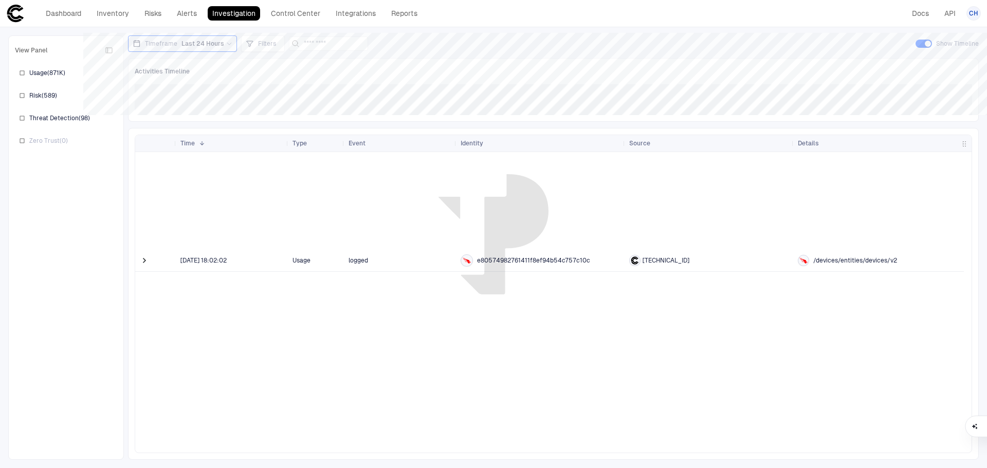
scroll to position [1961, 0]
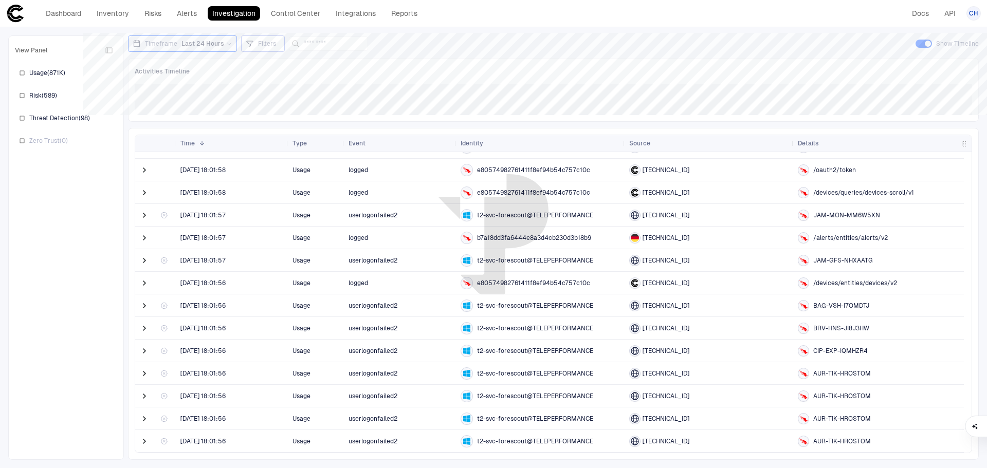
click at [271, 41] on span "Filters" at bounding box center [267, 44] width 18 height 8
click at [263, 98] on button "Add Condition" at bounding box center [276, 101] width 58 height 16
click at [309, 71] on span "Event: ID" at bounding box center [299, 71] width 26 height 8
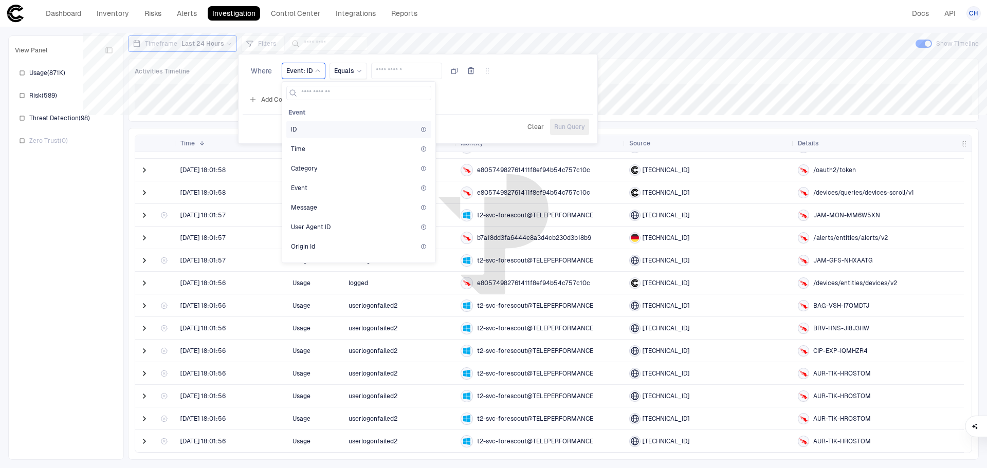
click at [315, 135] on div "ID" at bounding box center [358, 129] width 145 height 17
click at [313, 68] on div "Event: ID" at bounding box center [303, 71] width 34 height 8
click at [309, 152] on div "Time" at bounding box center [359, 149] width 136 height 8
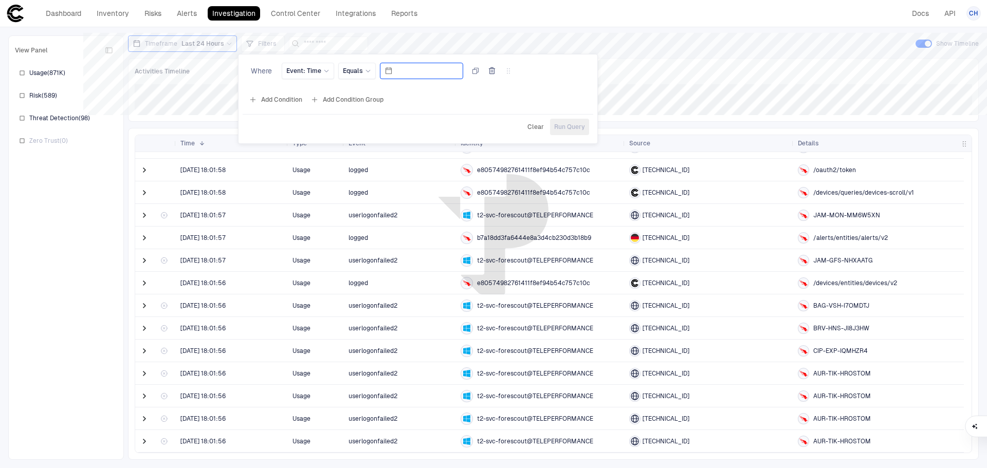
click at [409, 68] on input at bounding box center [428, 70] width 62 height 15
click at [445, 180] on div "21" at bounding box center [446, 179] width 15 height 15
type input "*********"
click at [369, 69] on icon at bounding box center [368, 71] width 6 height 6
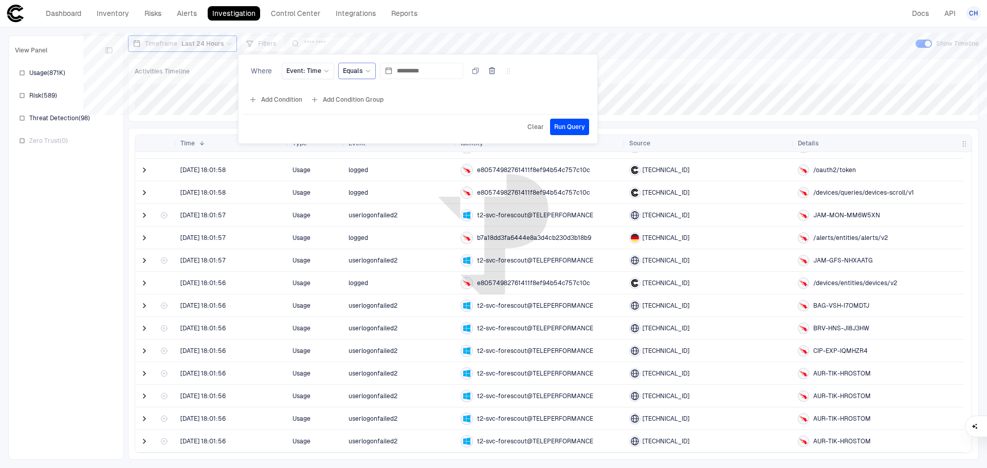
click at [469, 46] on div at bounding box center [493, 234] width 987 height 468
click at [272, 42] on span "Filters" at bounding box center [267, 44] width 18 height 8
click at [273, 103] on button "Add Condition" at bounding box center [276, 101] width 58 height 16
click at [308, 68] on span "Event: ID" at bounding box center [299, 71] width 26 height 8
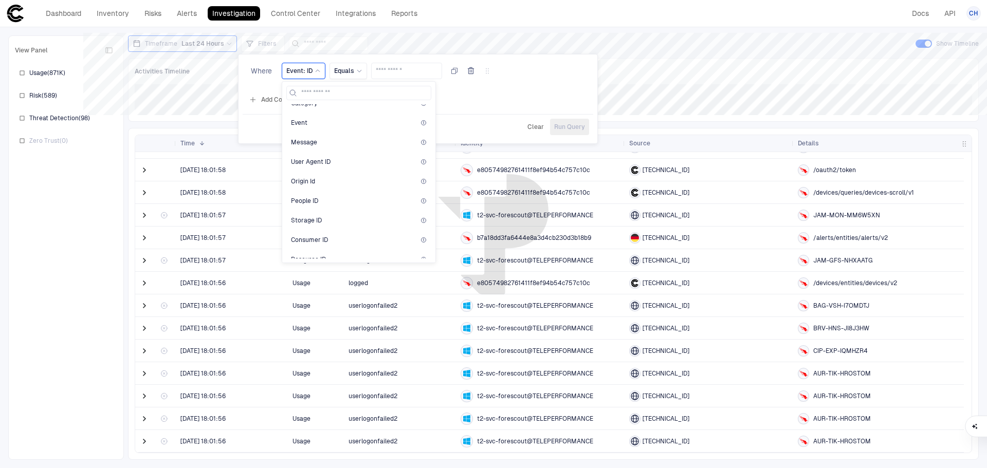
scroll to position [66, 0]
click at [314, 93] on input at bounding box center [364, 92] width 127 height 13
type input "****"
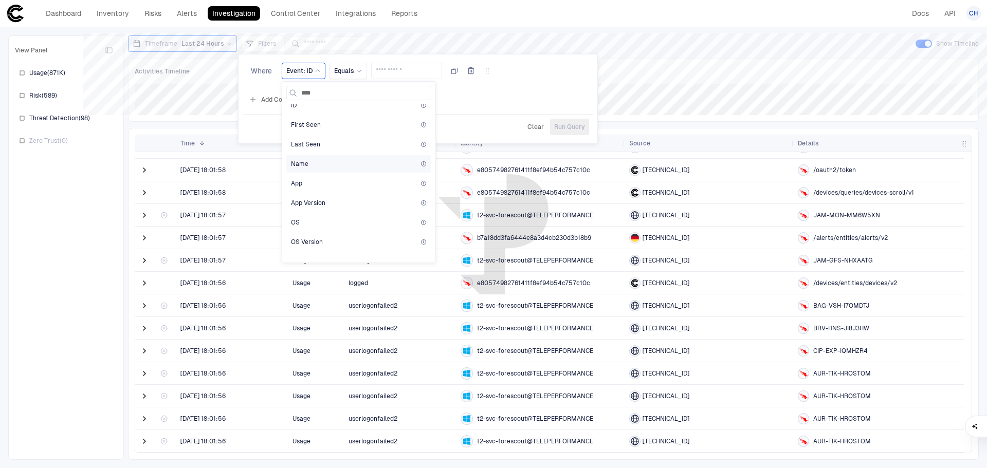
click at [304, 165] on span "Name" at bounding box center [299, 164] width 17 height 8
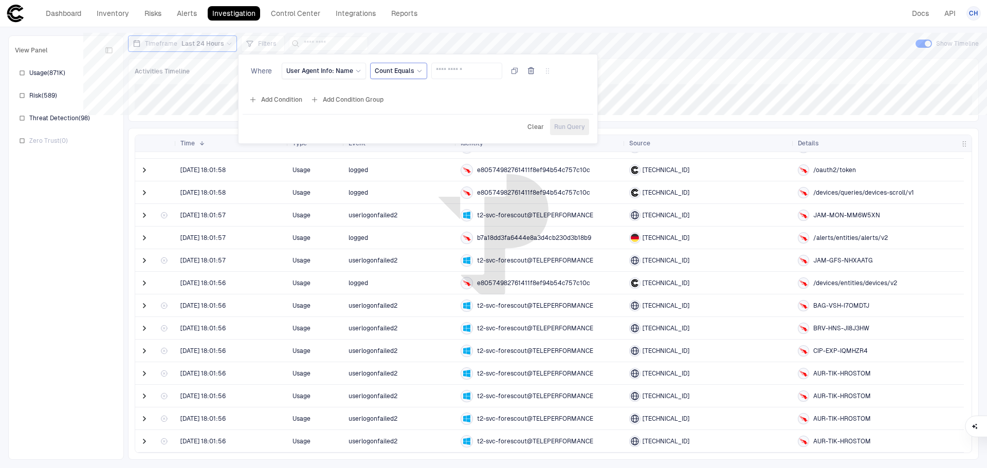
click at [405, 70] on span "Count Equals" at bounding box center [395, 71] width 40 height 8
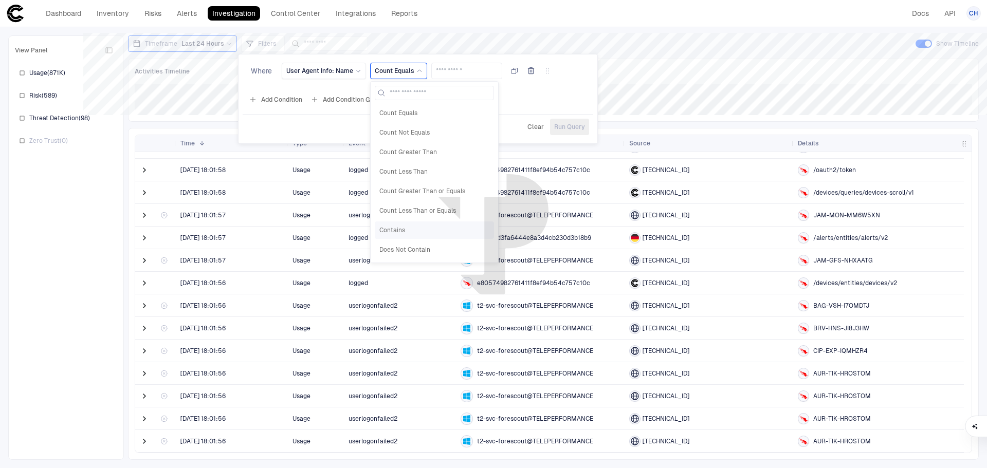
click at [401, 230] on span "Contains" at bounding box center [434, 230] width 110 height 8
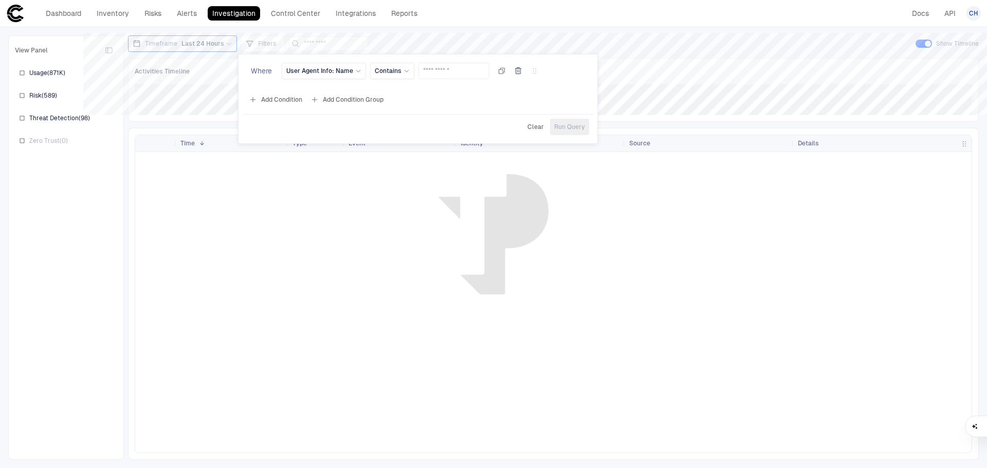
scroll to position [0, 0]
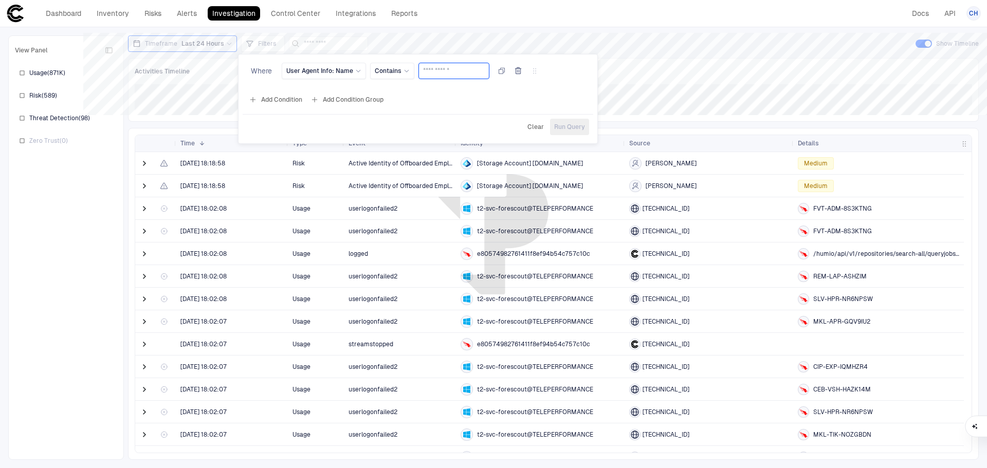
click at [445, 74] on input "text" at bounding box center [454, 70] width 62 height 15
paste input "**********"
type input "**********"
click at [566, 128] on span "Run Query" at bounding box center [569, 127] width 31 height 8
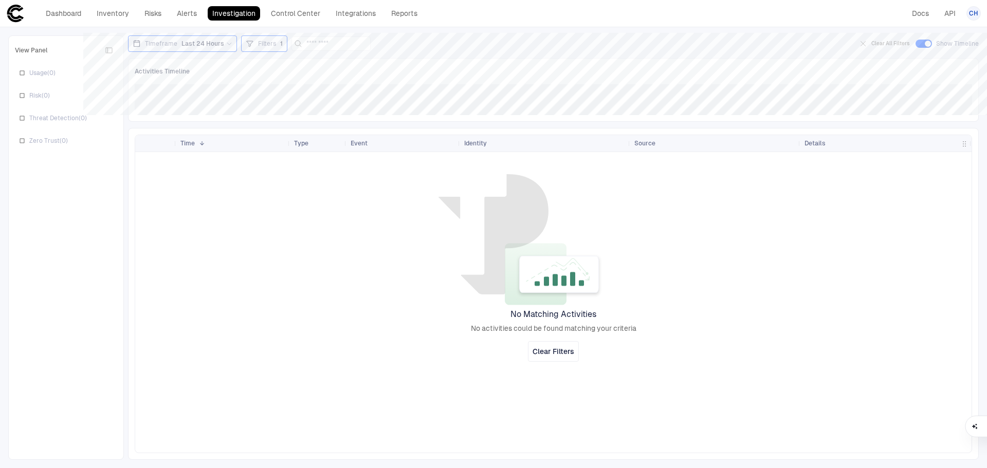
click at [271, 45] on span "Filters" at bounding box center [267, 44] width 18 height 8
click at [343, 75] on div "User Agent Info: Name" at bounding box center [323, 70] width 75 height 11
